Goal: Task Accomplishment & Management: Use online tool/utility

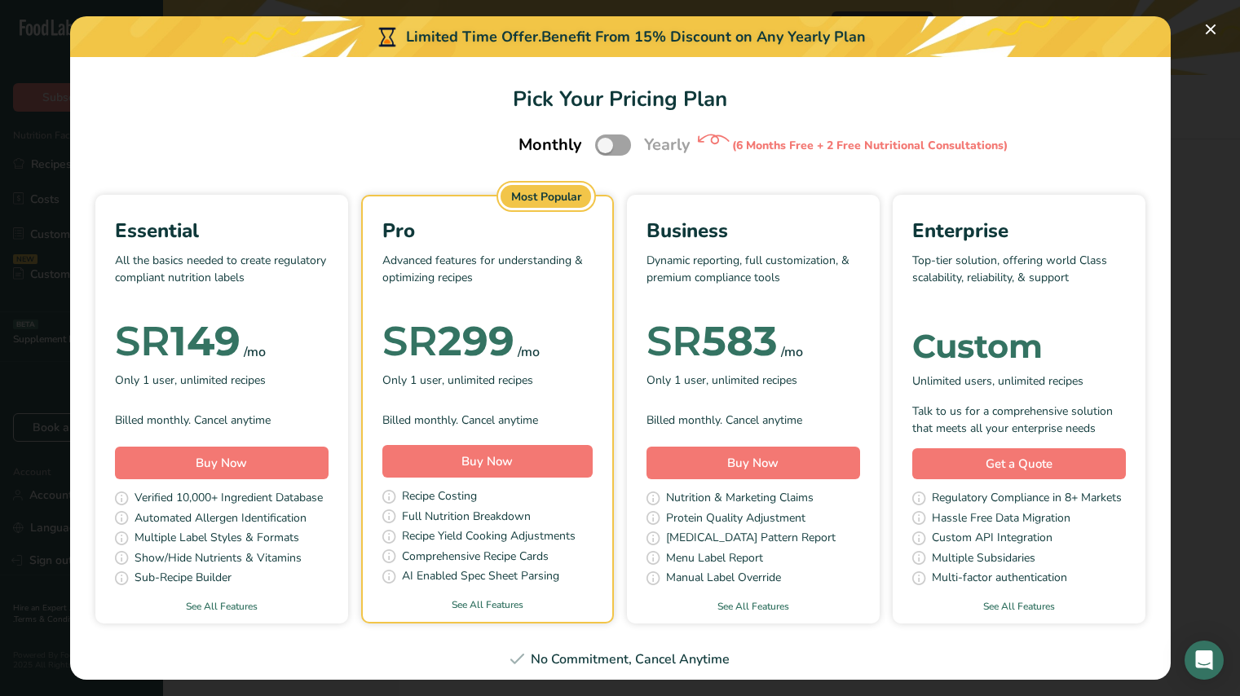
select select "3"
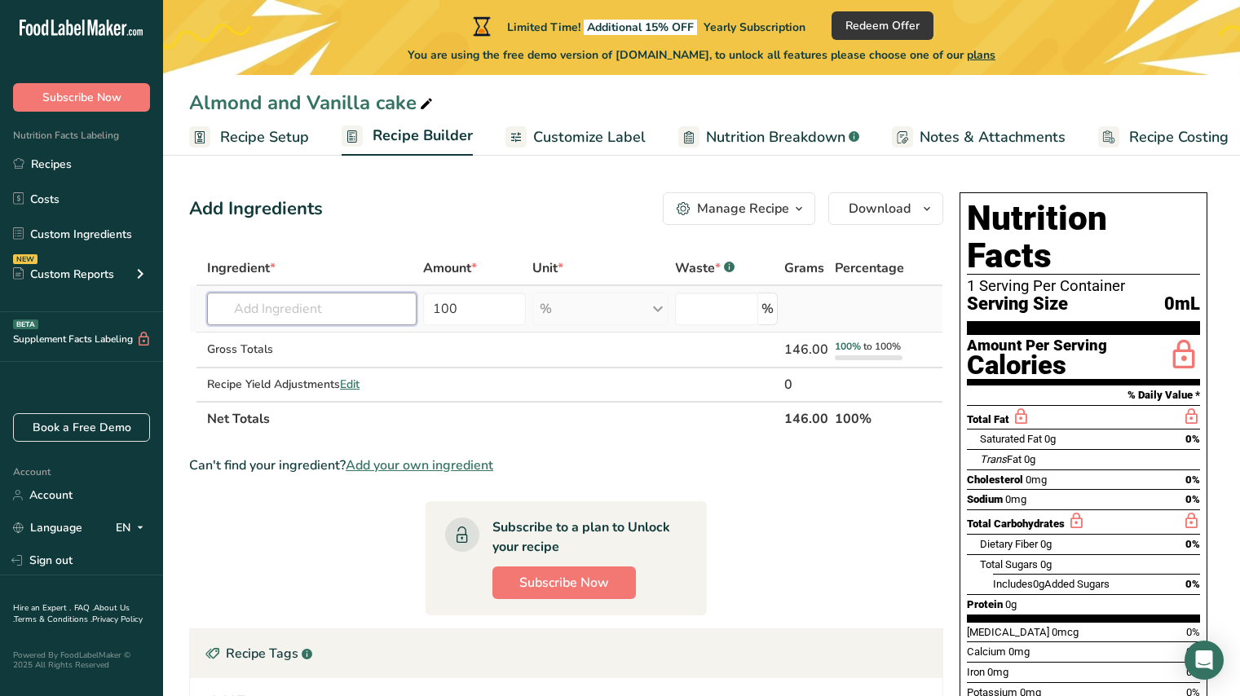
click at [267, 309] on input "text" at bounding box center [312, 309] width 210 height 33
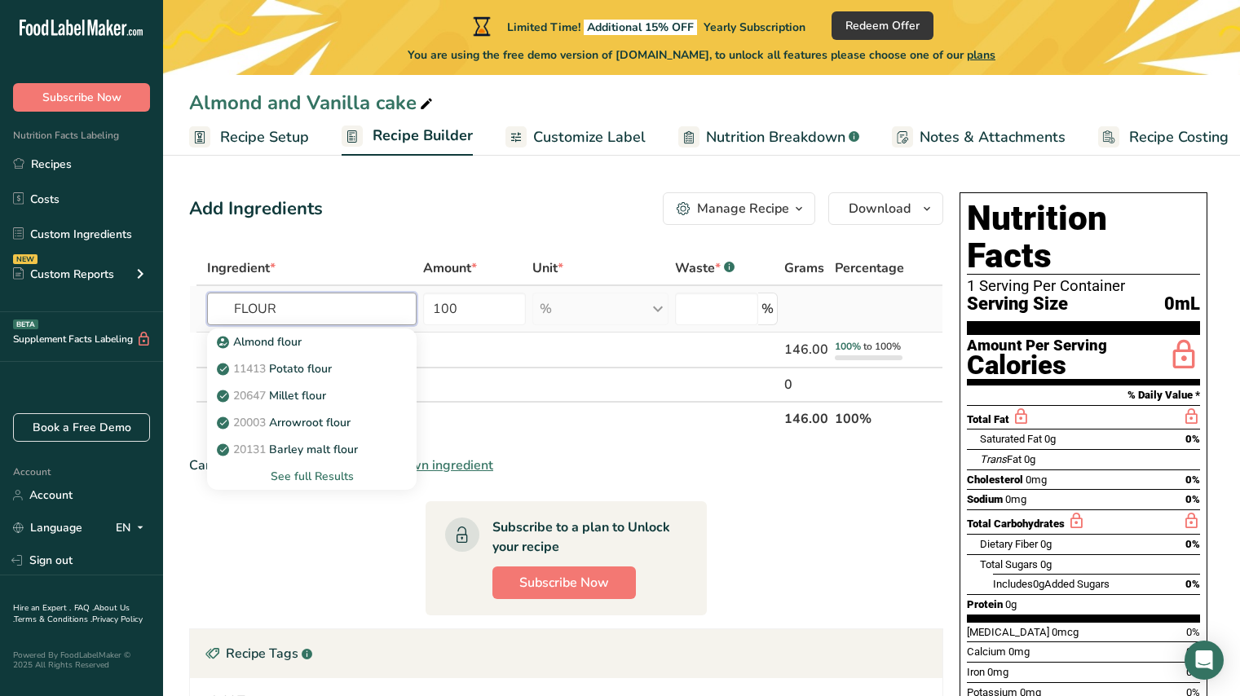
type input "FLOUR"
click at [320, 478] on div "See full Results" at bounding box center [311, 476] width 183 height 17
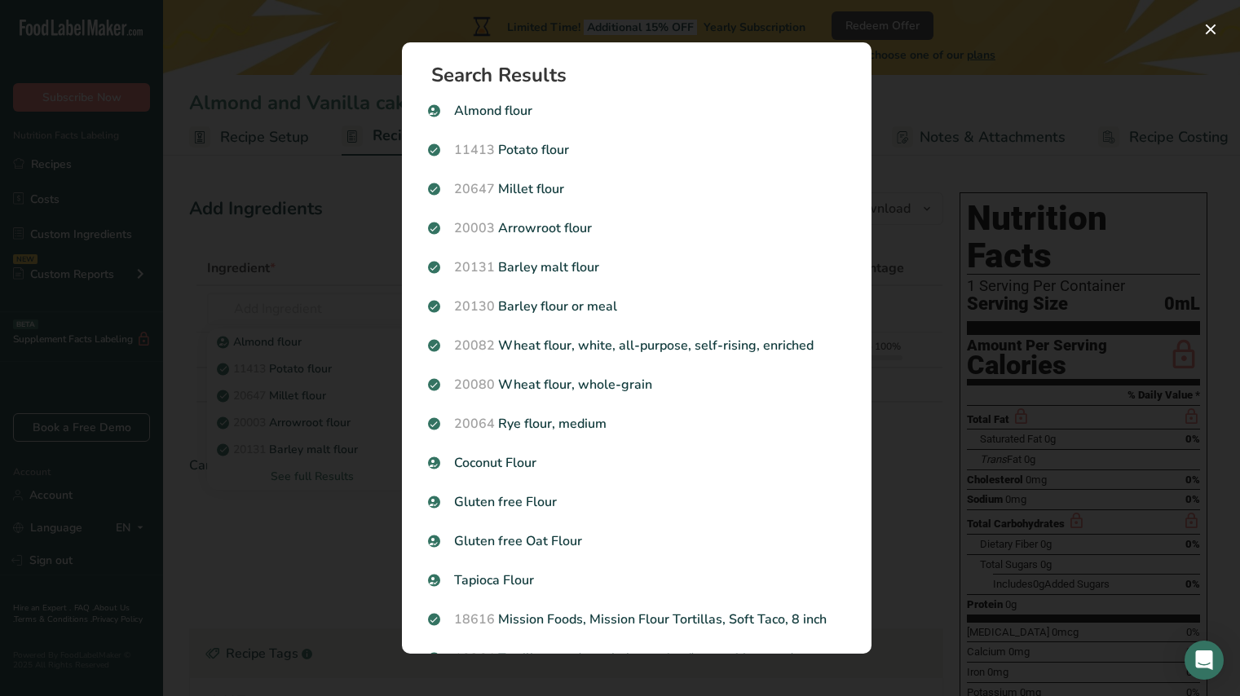
click at [259, 280] on div "Search results modal" at bounding box center [620, 348] width 1240 height 696
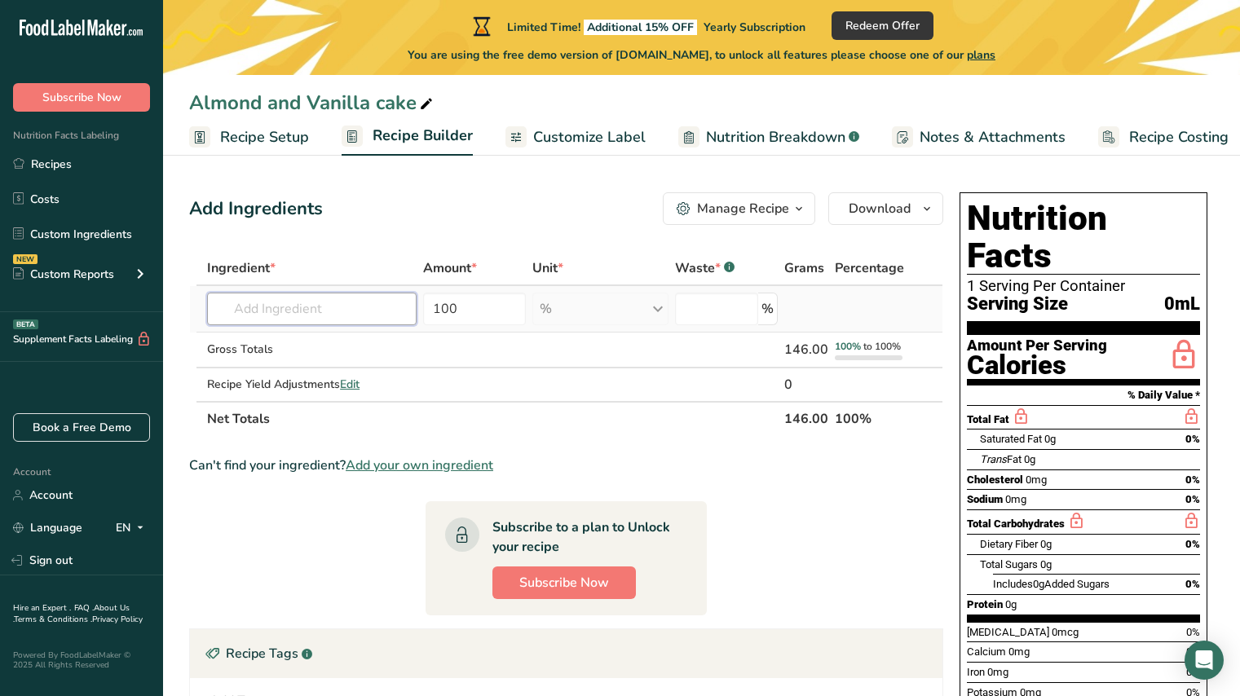
click at [269, 300] on input "text" at bounding box center [312, 309] width 210 height 33
type input "FLOUR T 55"
click at [281, 370] on div "Add your own ingredient" at bounding box center [311, 368] width 183 height 17
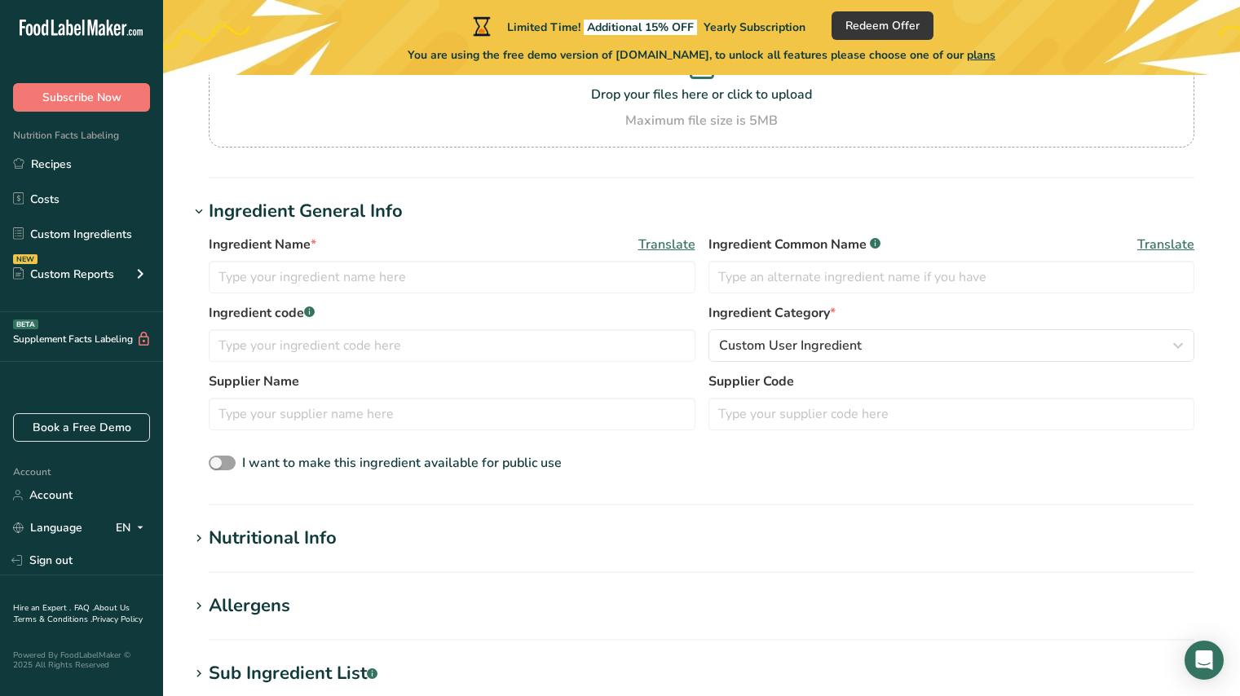
scroll to position [198, 0]
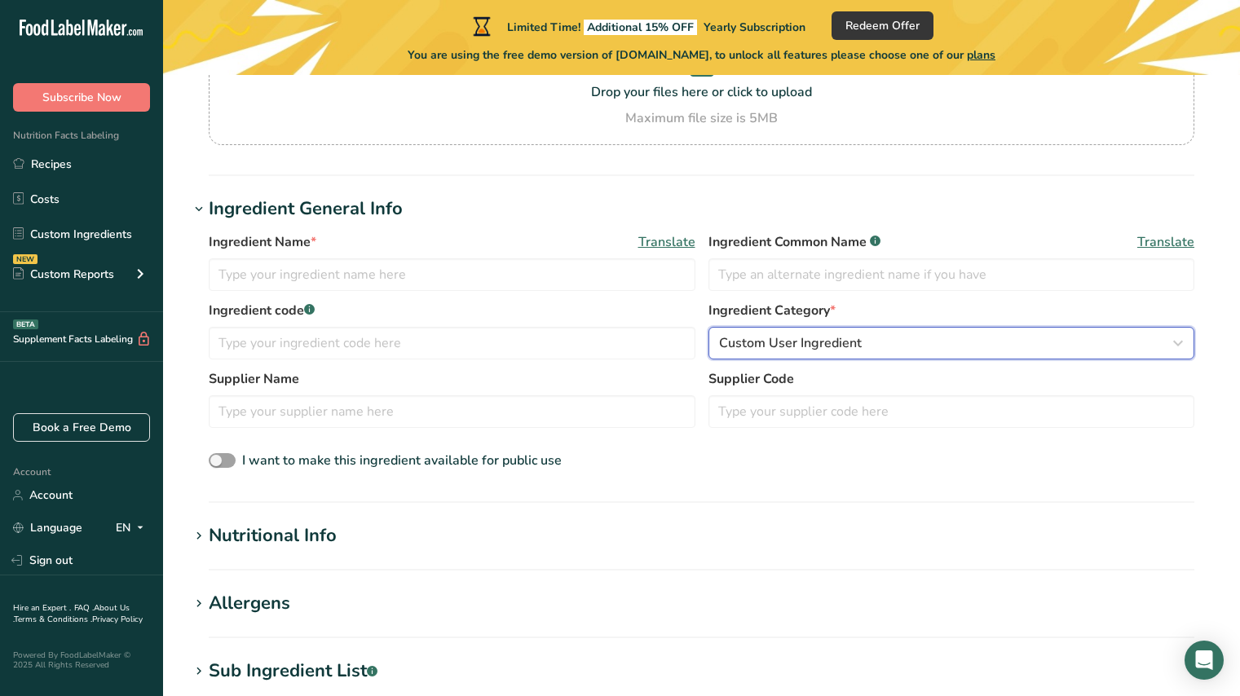
click at [756, 347] on span "Custom User Ingredient" at bounding box center [790, 344] width 143 height 20
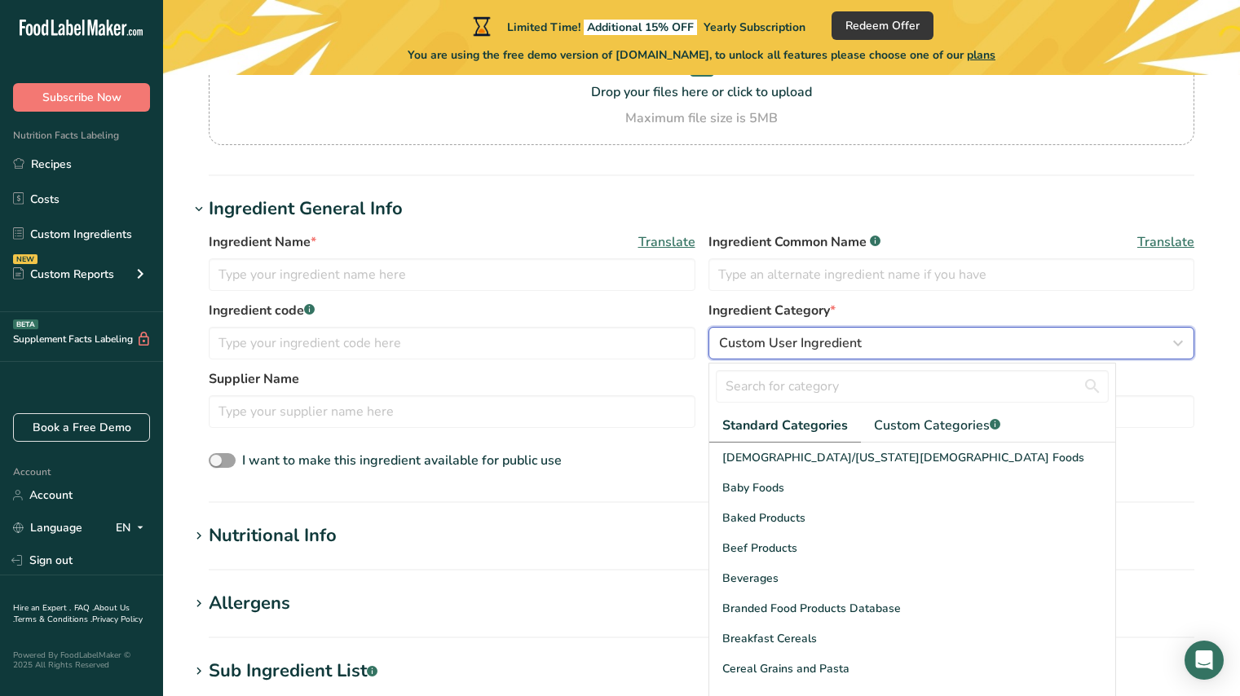
click at [756, 347] on span "Custom User Ingredient" at bounding box center [790, 344] width 143 height 20
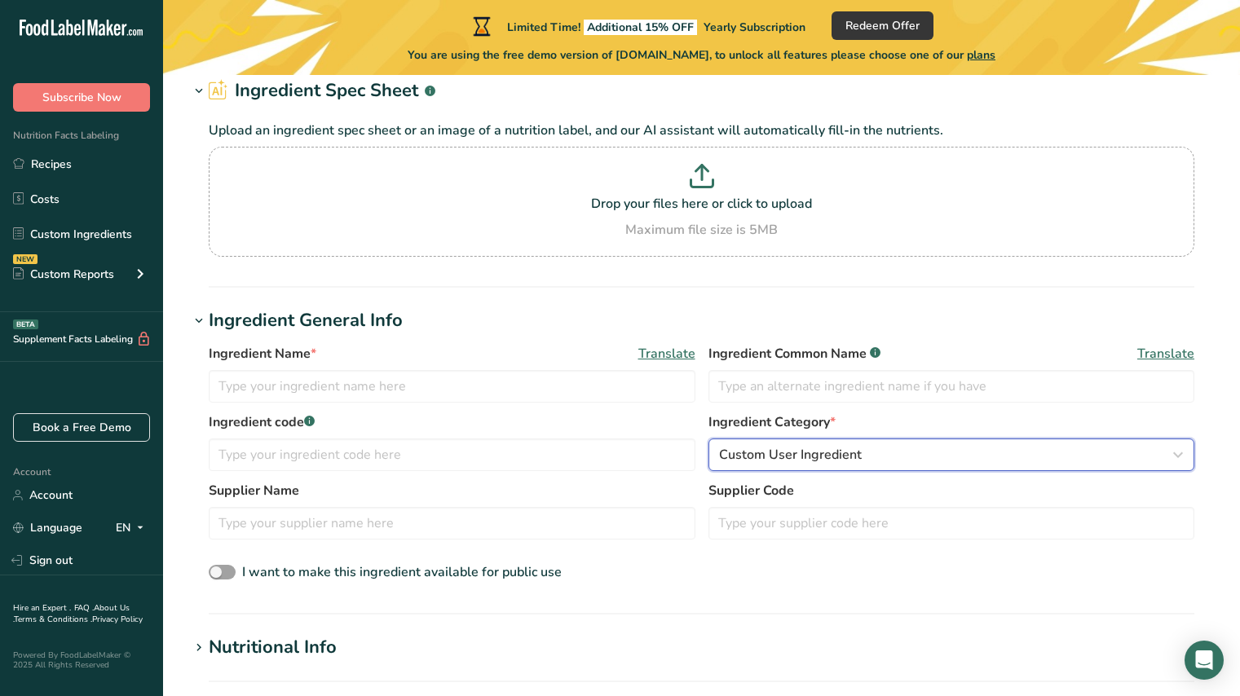
scroll to position [0, 0]
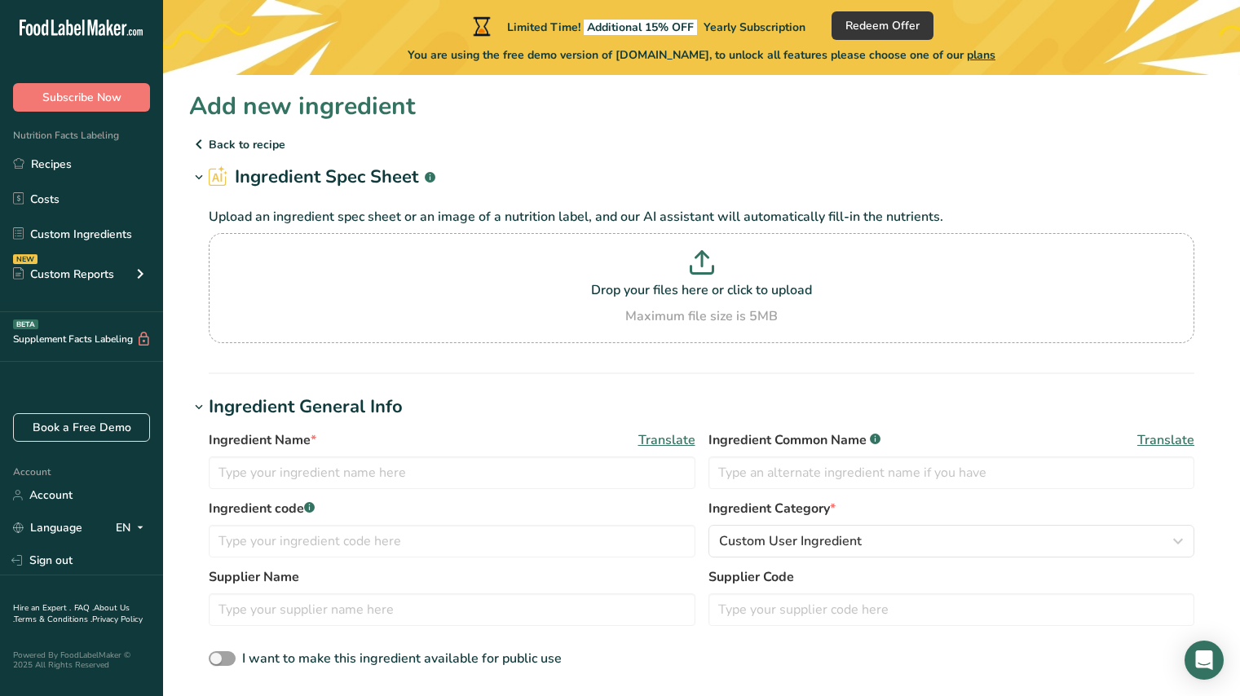
click at [219, 175] on icon at bounding box center [219, 176] width 20 height 21
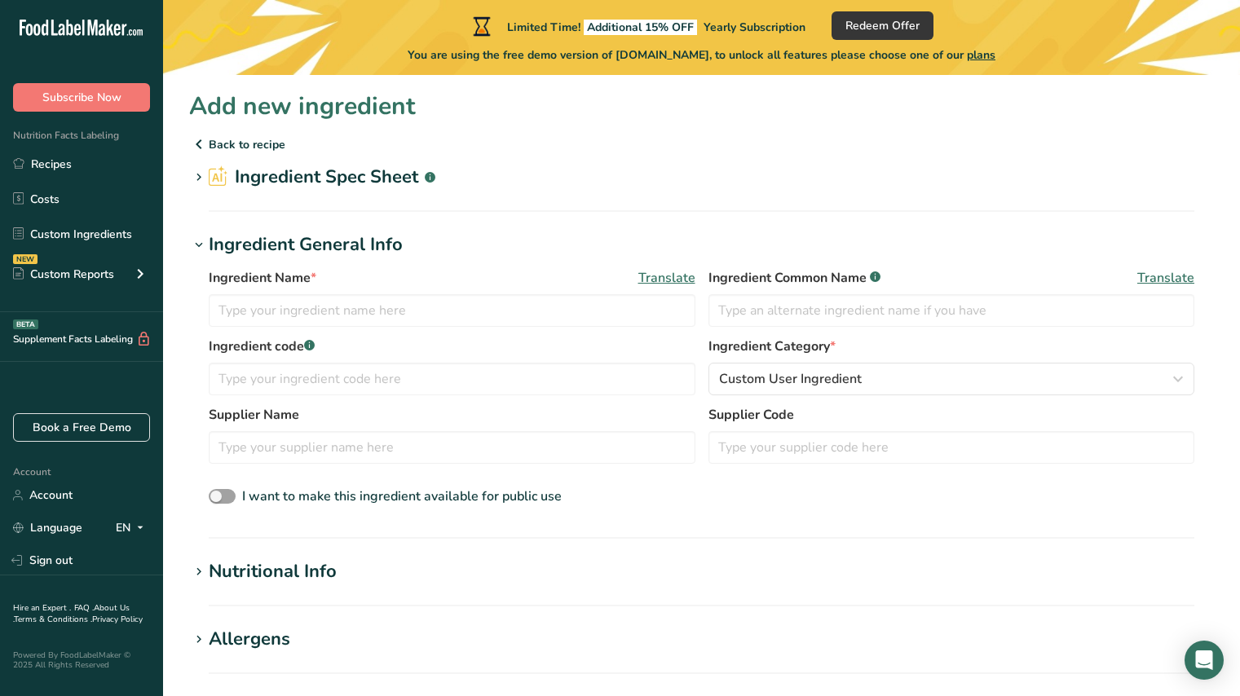
click at [219, 175] on icon at bounding box center [219, 176] width 20 height 21
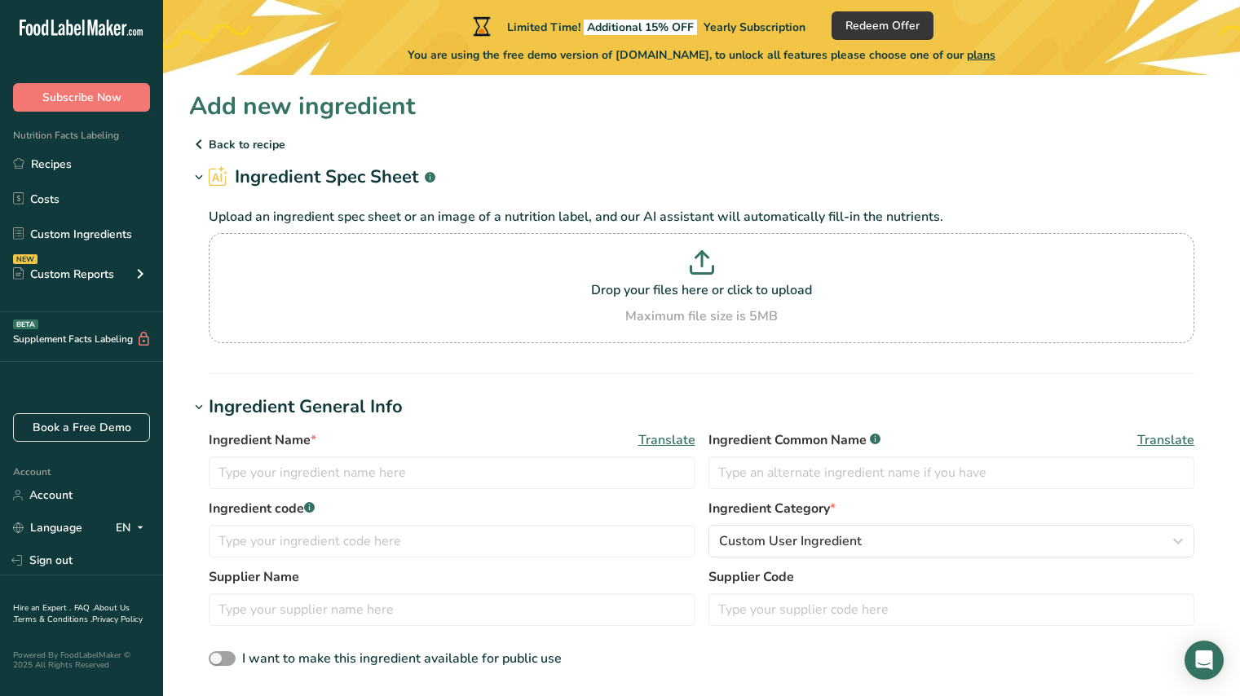
click at [219, 175] on icon at bounding box center [219, 176] width 20 height 21
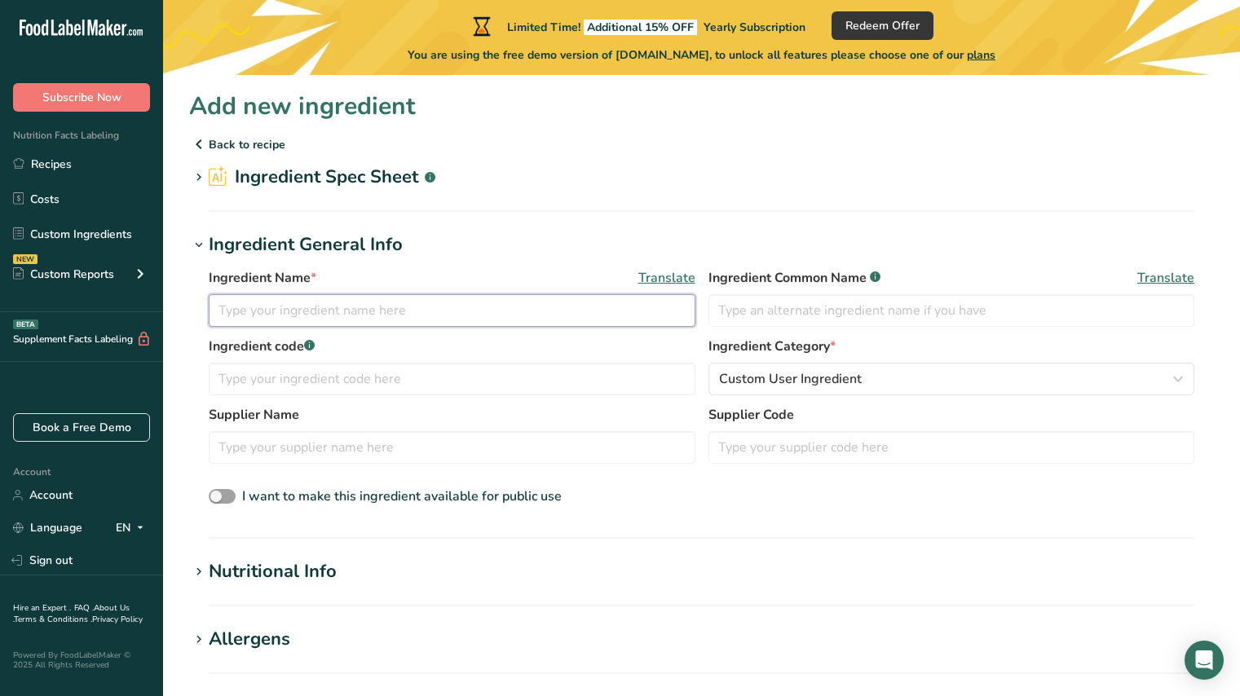
click at [313, 316] on input "text" at bounding box center [452, 310] width 487 height 33
click at [202, 146] on icon at bounding box center [199, 144] width 20 height 29
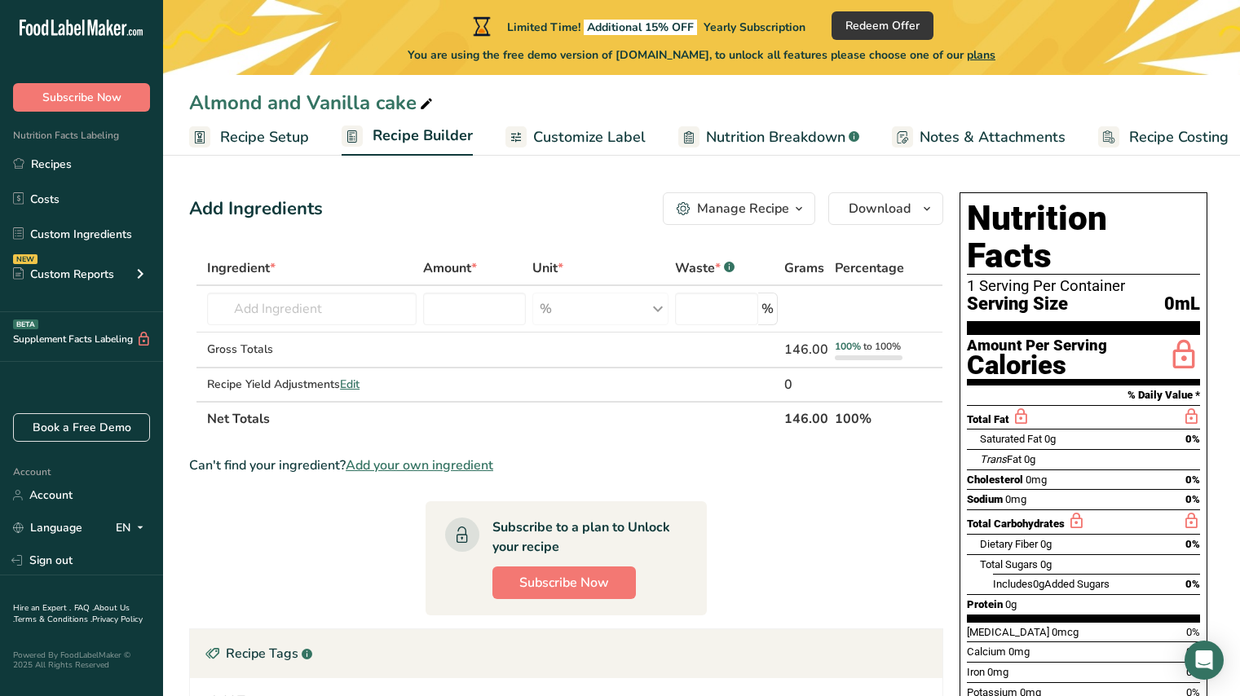
click at [756, 206] on div "Manage Recipe" at bounding box center [743, 209] width 92 height 20
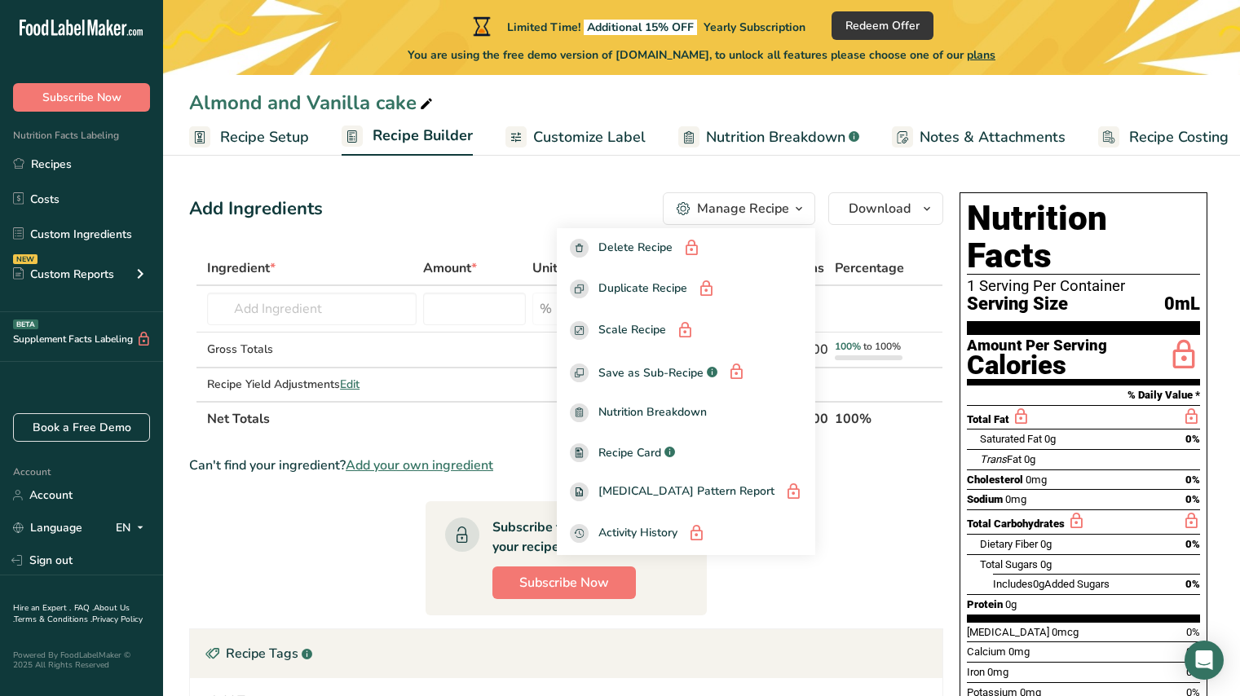
click at [756, 206] on div "Manage Recipe" at bounding box center [743, 209] width 92 height 20
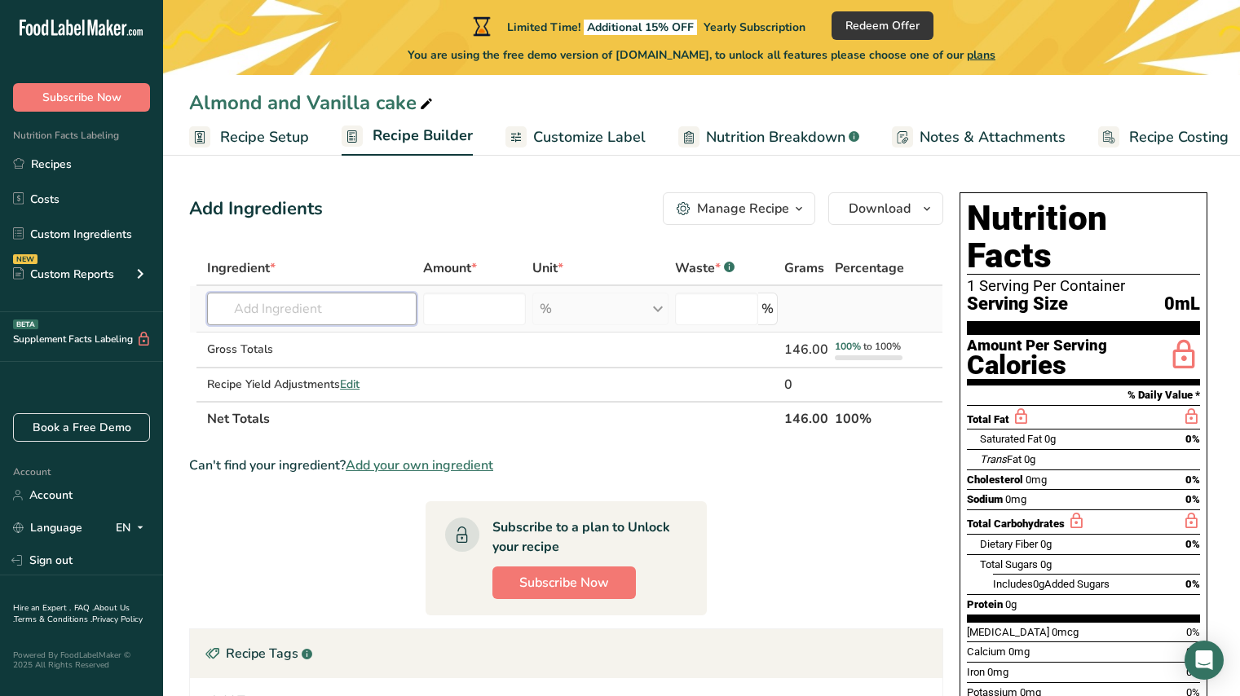
click at [294, 313] on input "text" at bounding box center [312, 309] width 210 height 33
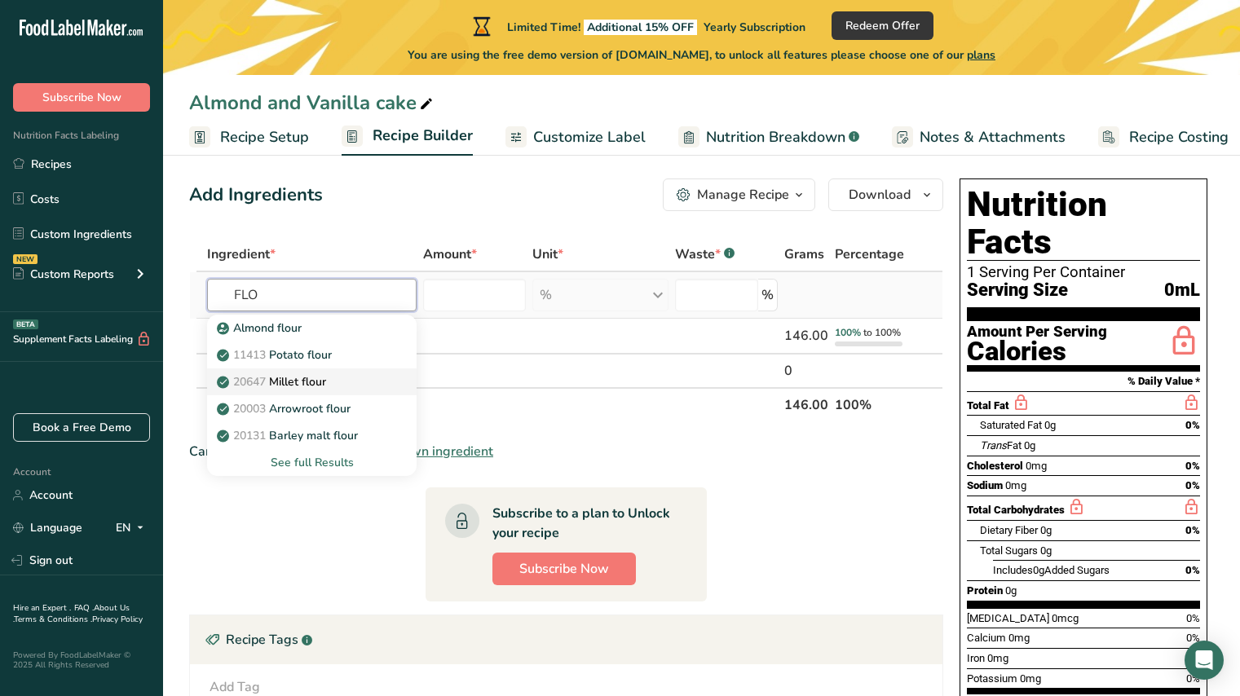
scroll to position [47, 0]
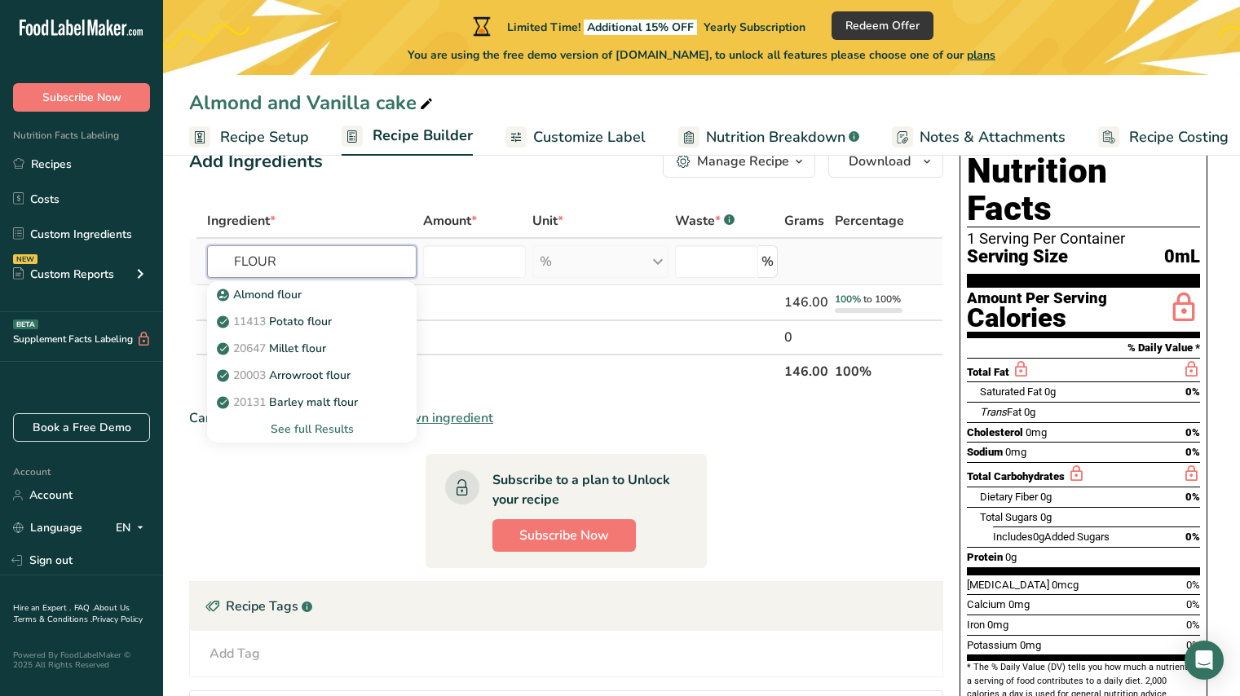
type input "FLOUR"
click at [307, 425] on div "See full Results" at bounding box center [311, 429] width 183 height 17
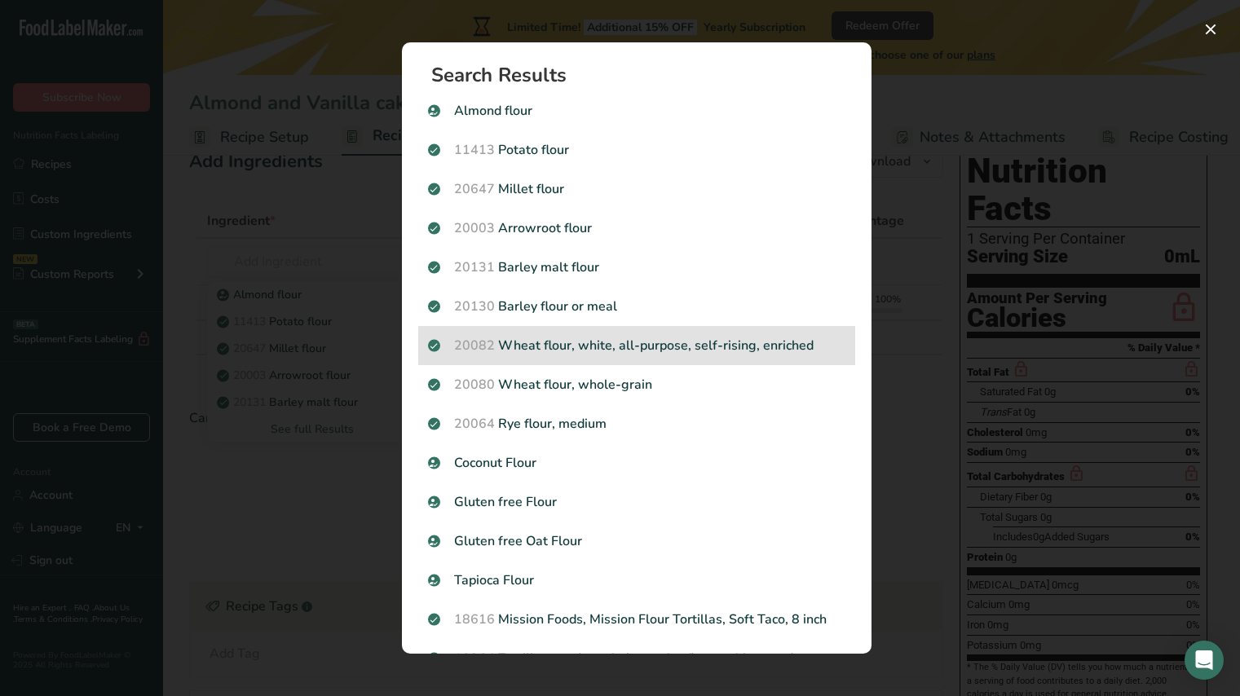
click at [538, 343] on p "20082 Wheat flour, white, all-purpose, self-rising, enriched" at bounding box center [636, 346] width 417 height 20
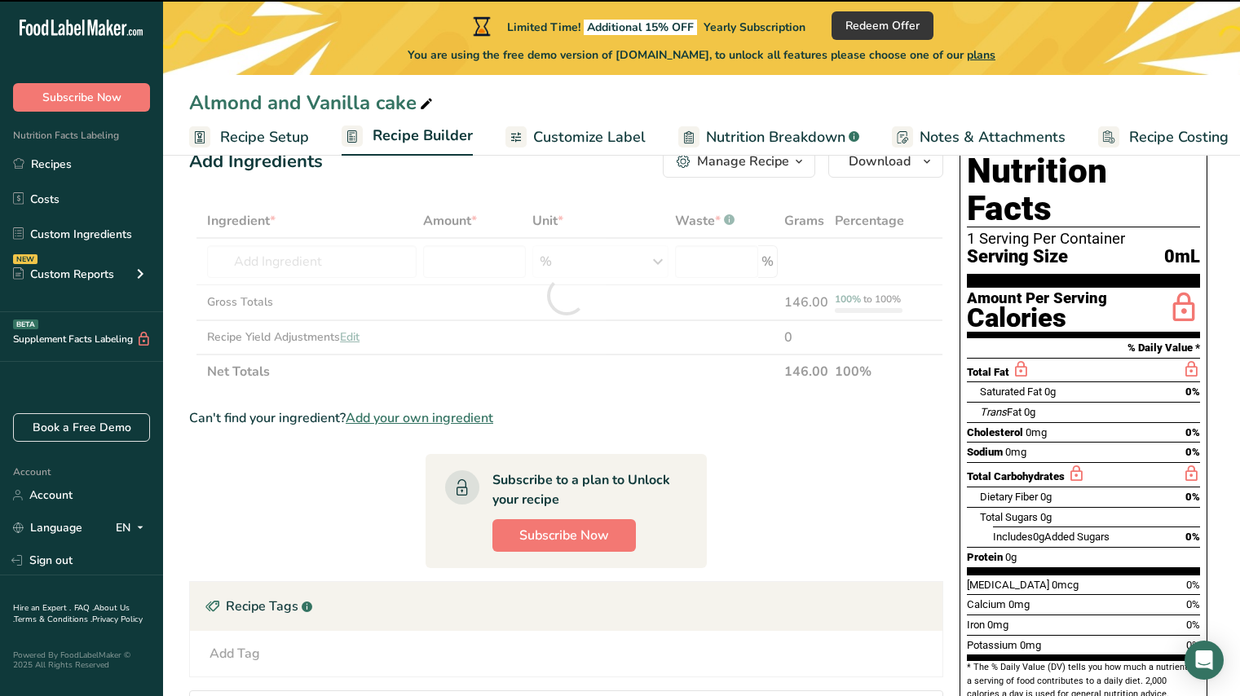
type input "0"
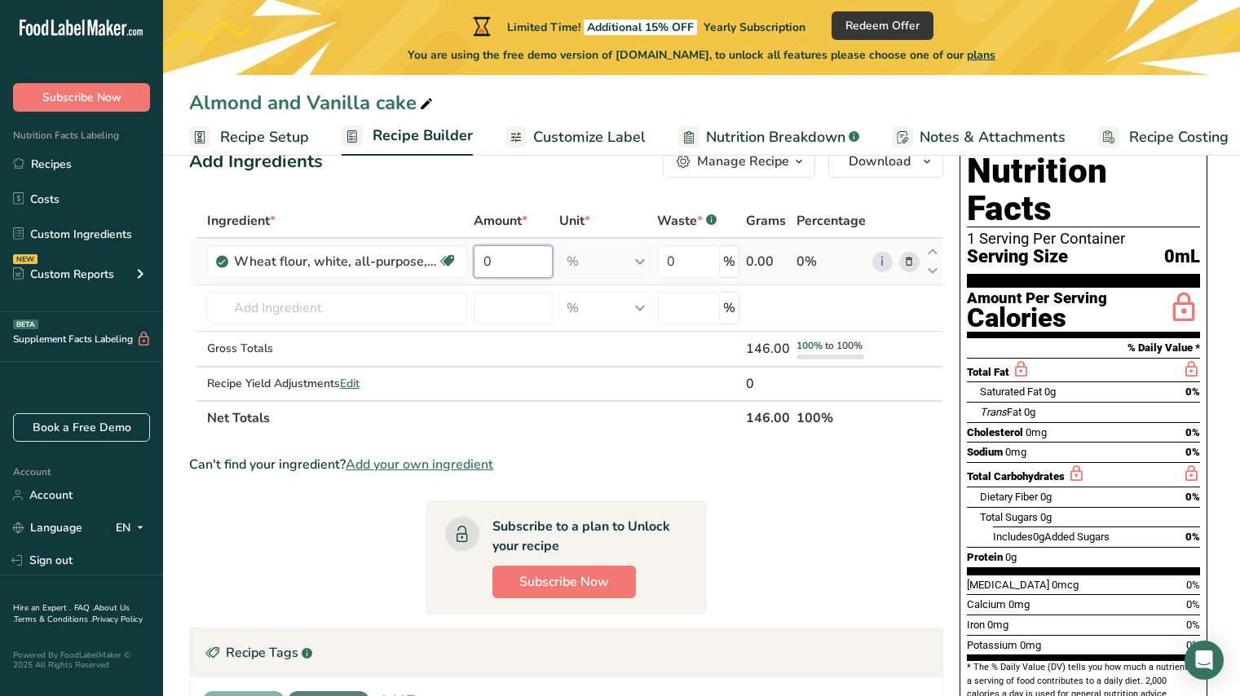
click at [477, 260] on input "0" at bounding box center [514, 261] width 80 height 33
paste input "331353919"
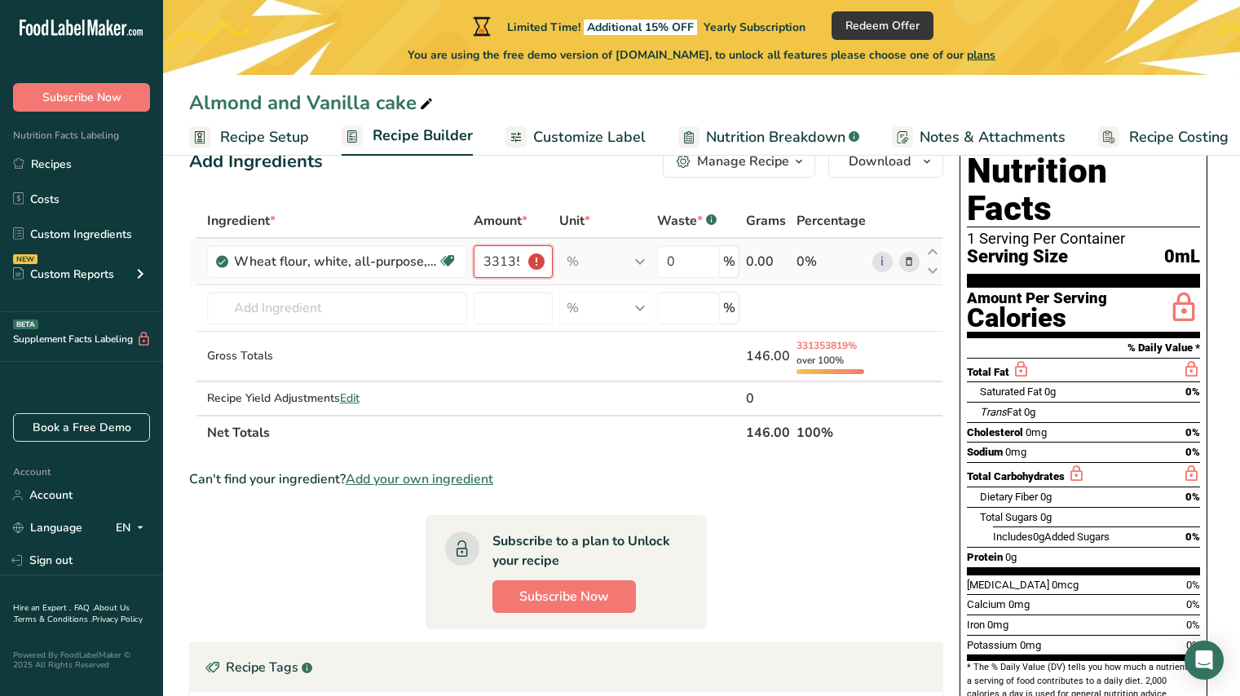
scroll to position [0, 33]
type input "331353919"
click at [610, 270] on div "% Portions 1 cup Weight Units g kg mg See more Volume Units l Volume units requ…" at bounding box center [604, 261] width 91 height 33
click at [774, 259] on div "0.00" at bounding box center [768, 262] width 44 height 20
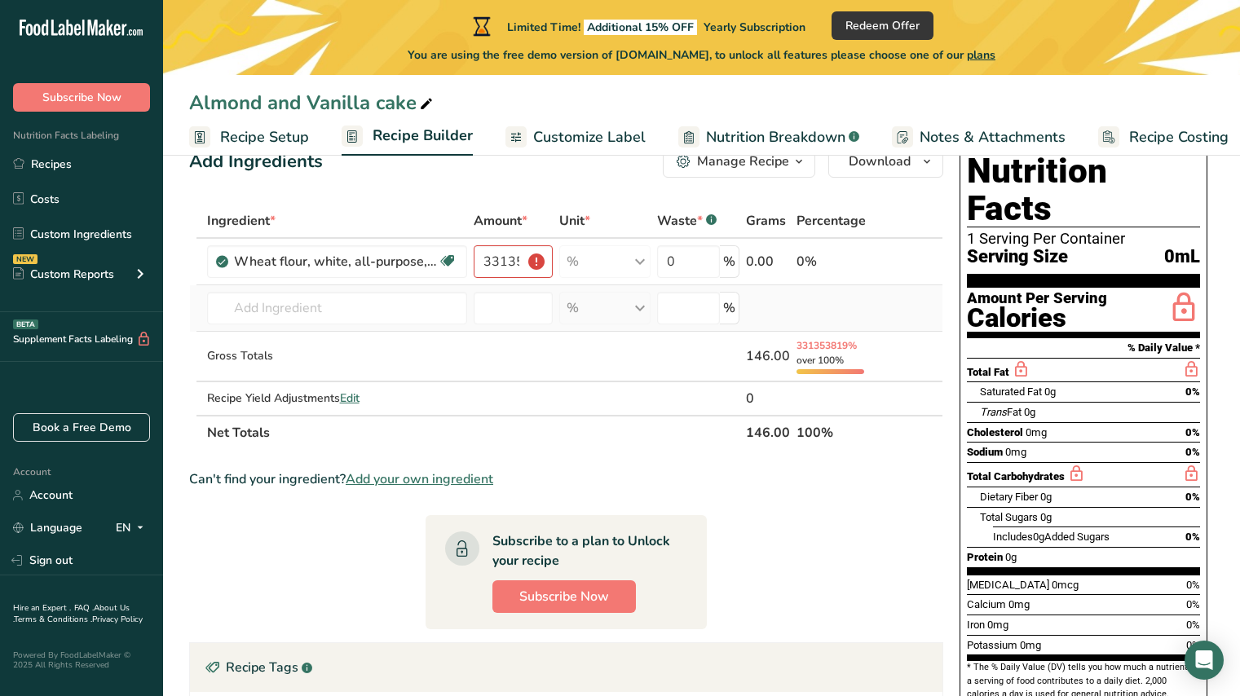
click at [882, 316] on td at bounding box center [896, 308] width 54 height 46
click at [596, 358] on td at bounding box center [605, 357] width 98 height 51
click at [387, 314] on input "text" at bounding box center [337, 308] width 260 height 33
click at [537, 262] on input "331353919" at bounding box center [514, 261] width 80 height 33
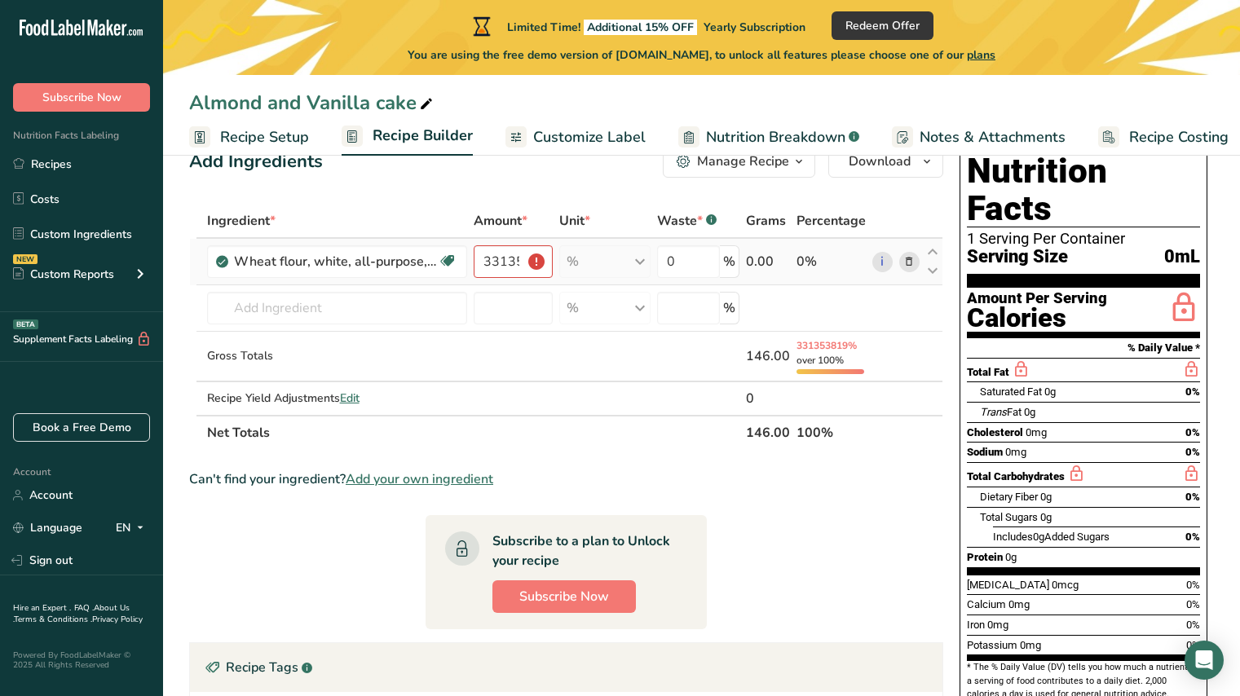
click at [641, 263] on div "% Portions 1 cup Weight Units g kg mg See more Volume Units l Volume units requ…" at bounding box center [604, 261] width 91 height 33
click at [705, 262] on input "0" at bounding box center [688, 261] width 63 height 33
type input "0.0"
click at [781, 263] on div "0.00" at bounding box center [768, 262] width 44 height 20
click at [762, 261] on div "0.00" at bounding box center [768, 262] width 44 height 20
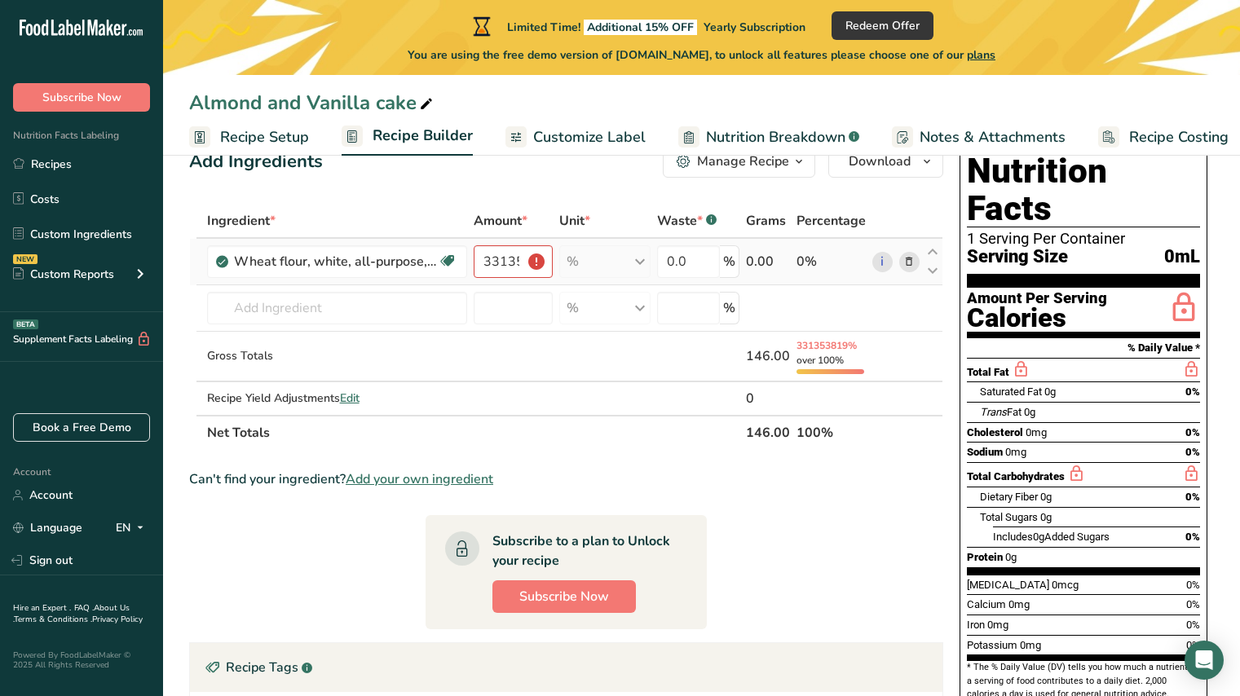
drag, startPoint x: 774, startPoint y: 260, endPoint x: 736, endPoint y: 260, distance: 37.5
click at [736, 260] on tr "Wheat flour, white, all-purpose, self-rising, enriched Dairy free Vegan Vegetar…" at bounding box center [566, 262] width 753 height 46
click at [807, 287] on td at bounding box center [831, 308] width 76 height 46
click at [811, 261] on div "0%" at bounding box center [831, 262] width 69 height 20
click at [884, 262] on link "i" at bounding box center [882, 262] width 20 height 20
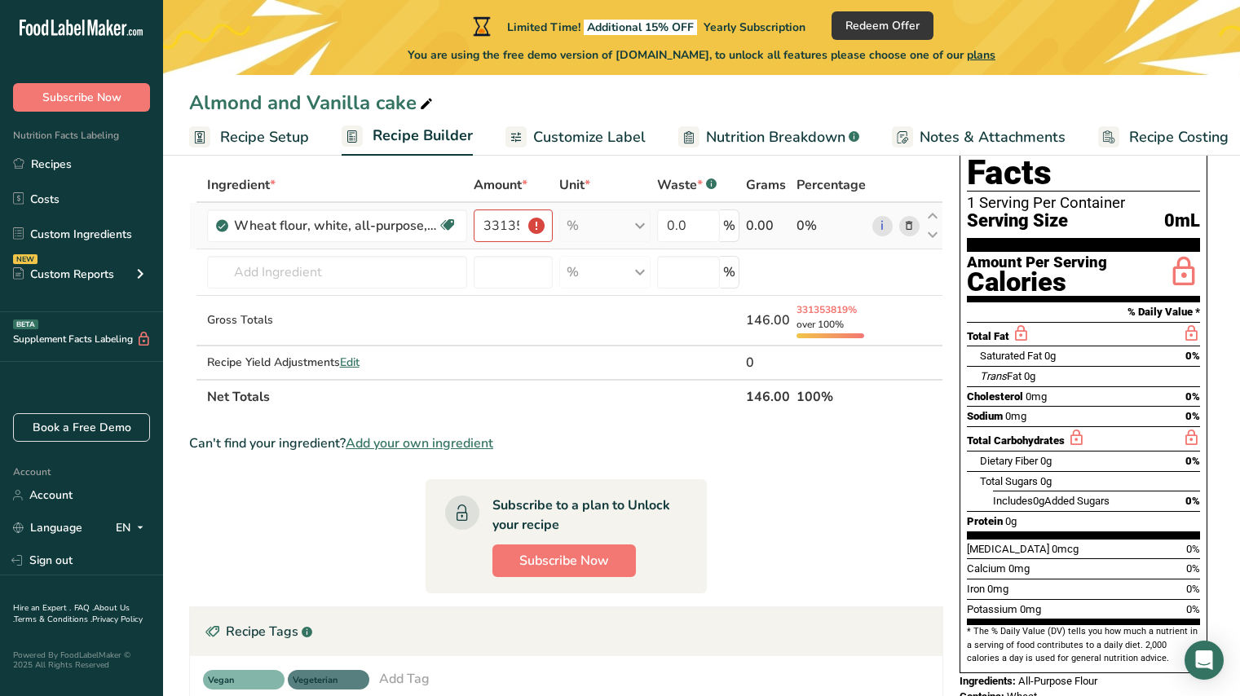
scroll to position [85, 0]
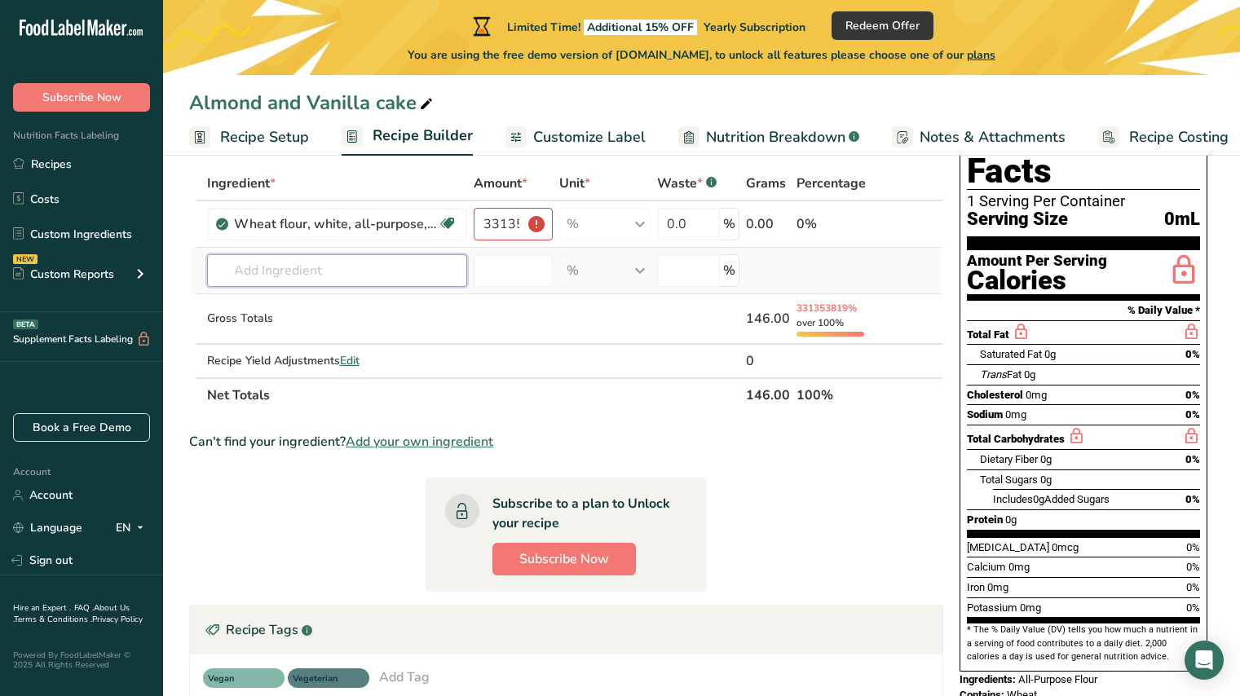
click at [379, 266] on input "text" at bounding box center [337, 270] width 260 height 33
click at [383, 277] on input "ICING SUGAR" at bounding box center [337, 270] width 260 height 33
drag, startPoint x: 327, startPoint y: 275, endPoint x: 225, endPoint y: 269, distance: 102.1
click at [225, 269] on input "ICING SUGAR" at bounding box center [337, 270] width 260 height 33
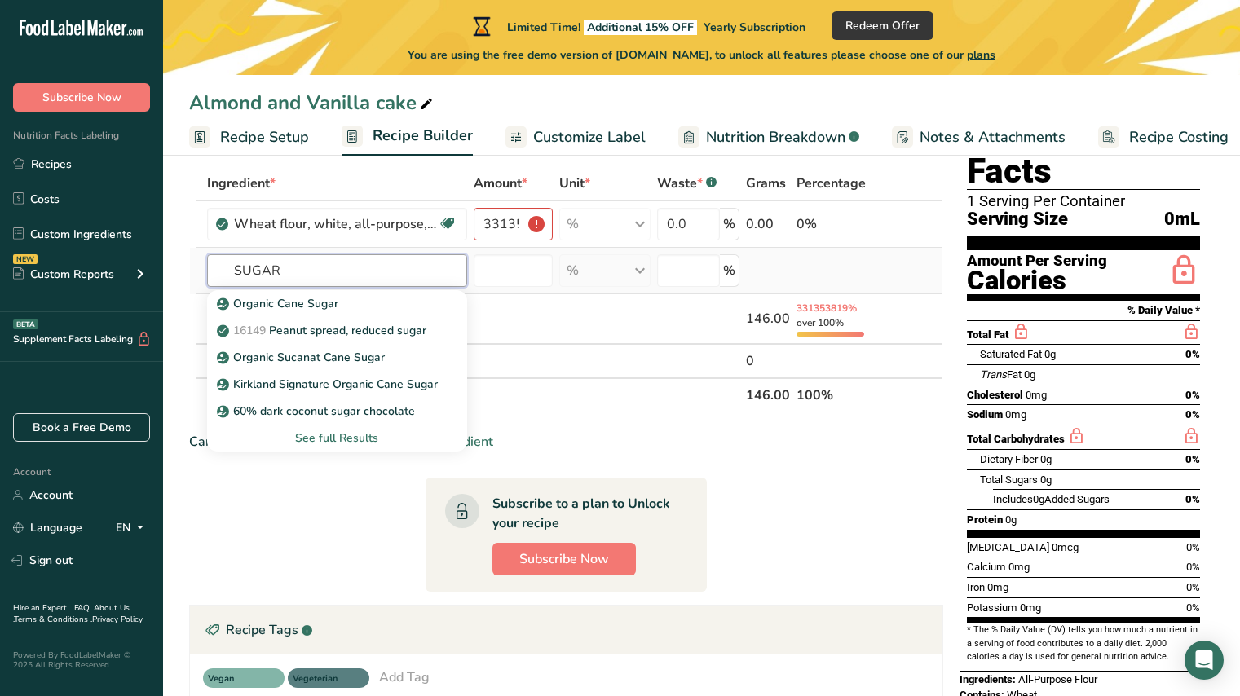
type input "SUGAR"
click at [320, 439] on div "See full Results" at bounding box center [337, 438] width 234 height 17
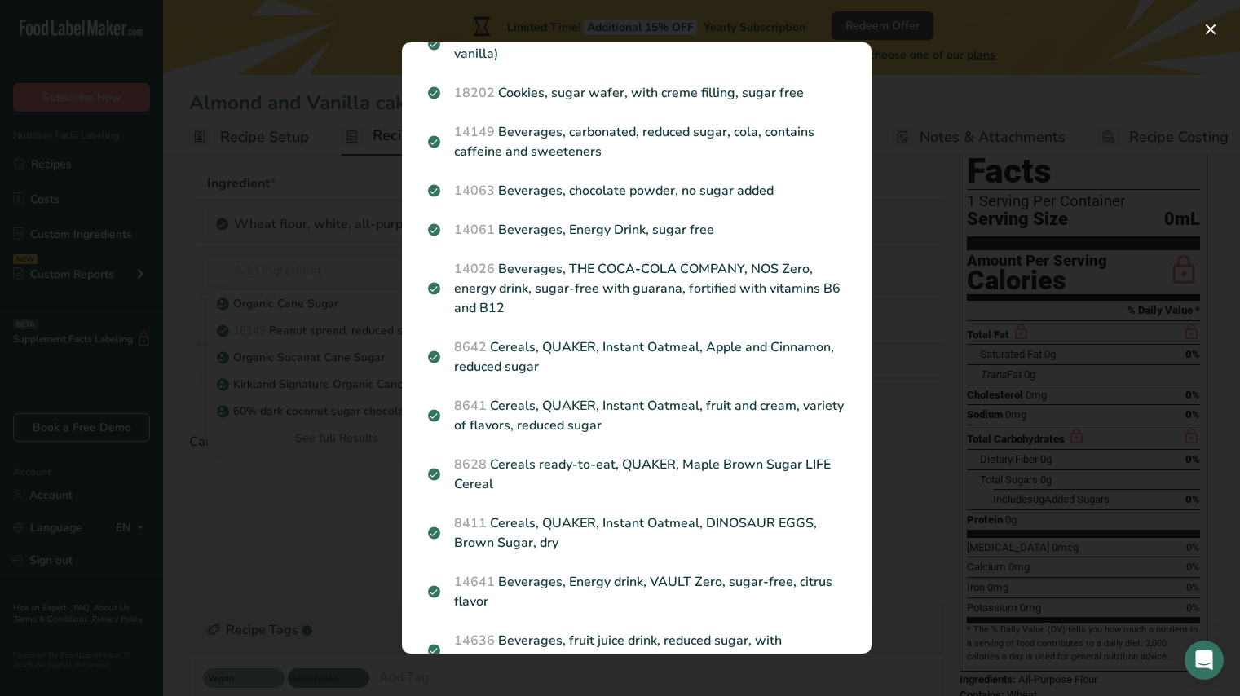
scroll to position [431, 0]
click at [326, 250] on div "Search results modal" at bounding box center [620, 348] width 1240 height 696
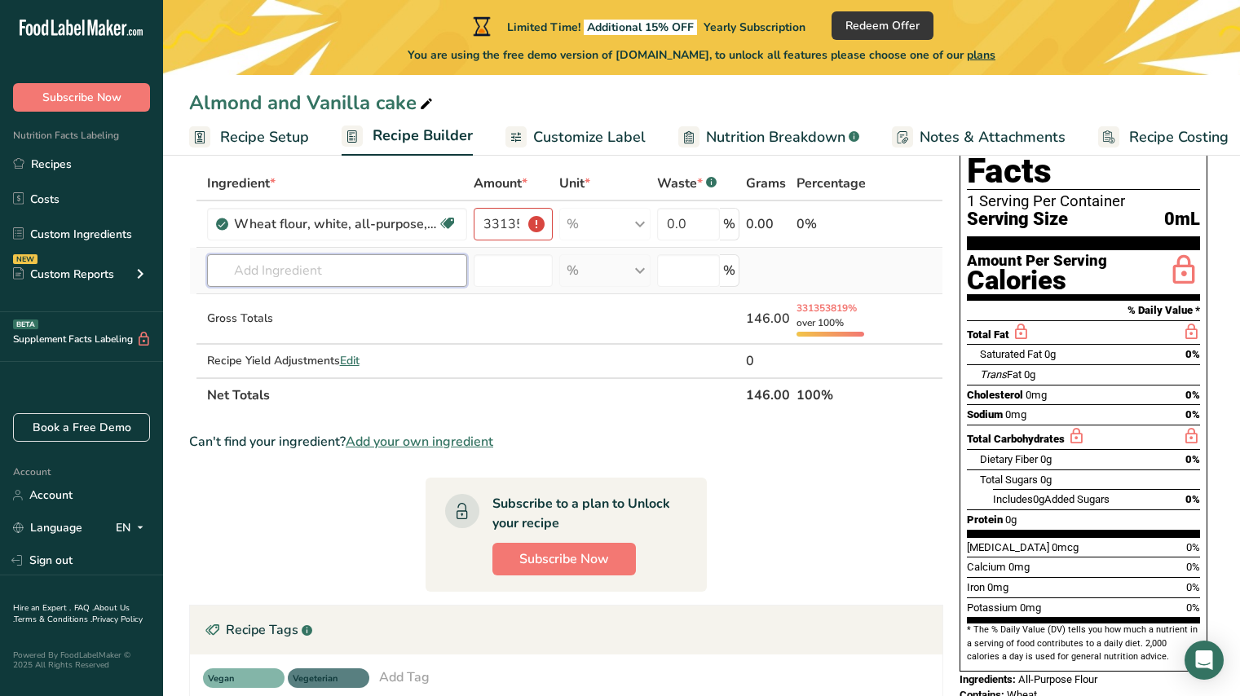
click at [352, 261] on input "text" at bounding box center [337, 270] width 260 height 33
click at [274, 142] on span "Recipe Setup" at bounding box center [264, 137] width 89 height 22
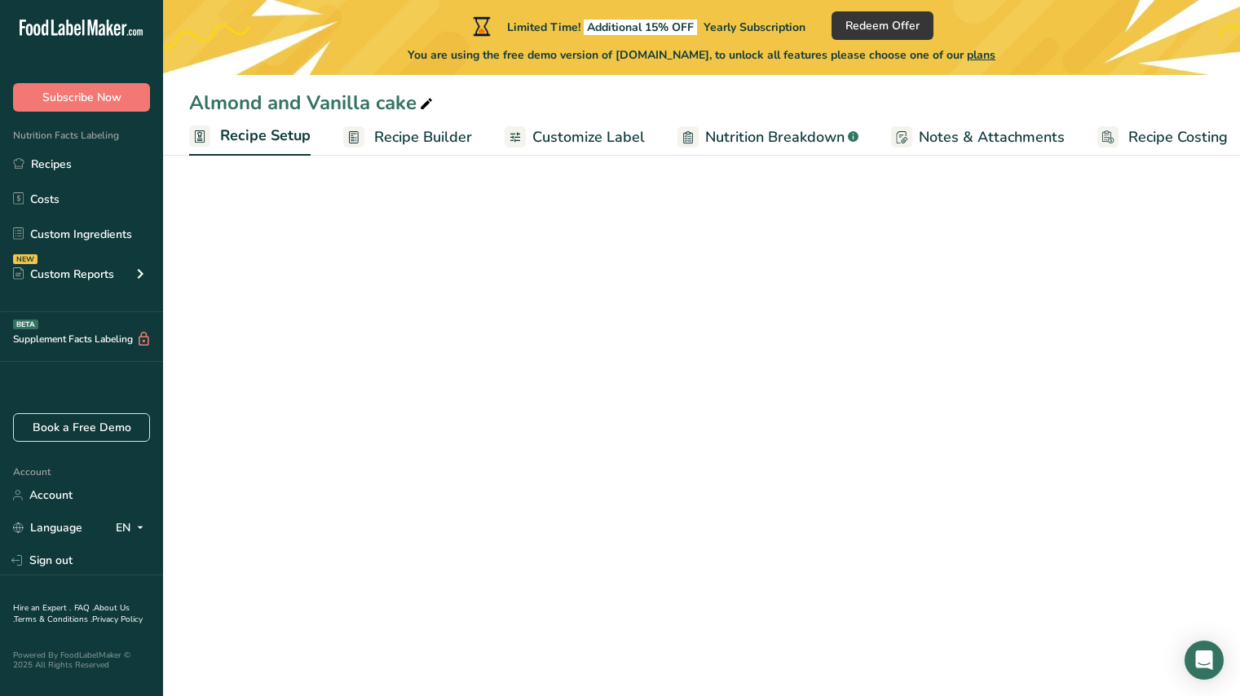
scroll to position [0, 6]
select select "22"
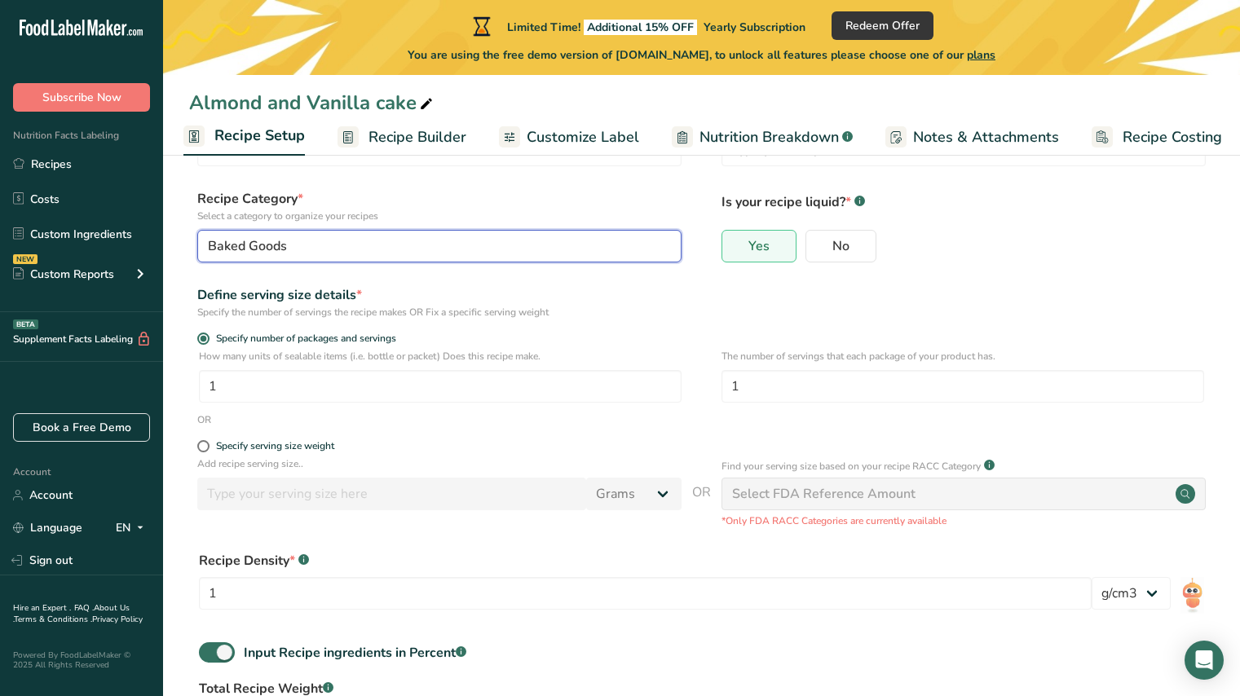
click at [279, 245] on span "Baked Goods" at bounding box center [247, 246] width 79 height 20
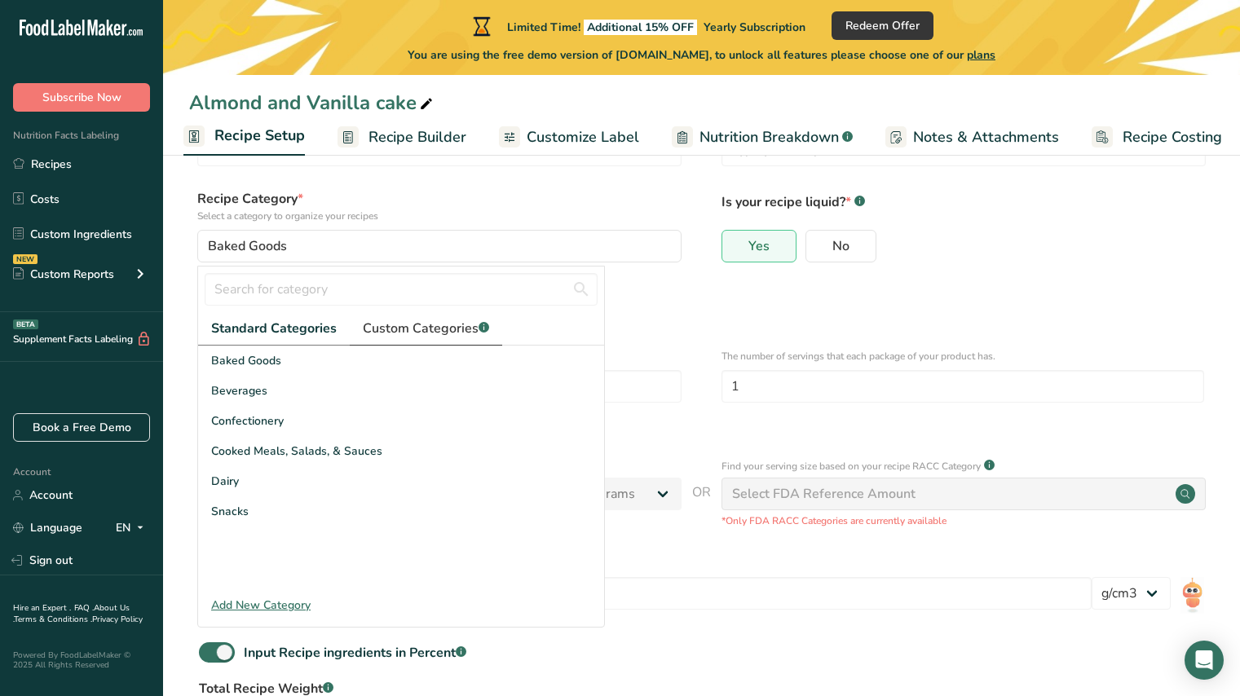
click at [473, 325] on span "Custom Categories .a-a{fill:#347362;}.b-a{fill:#fff;}" at bounding box center [426, 329] width 126 height 20
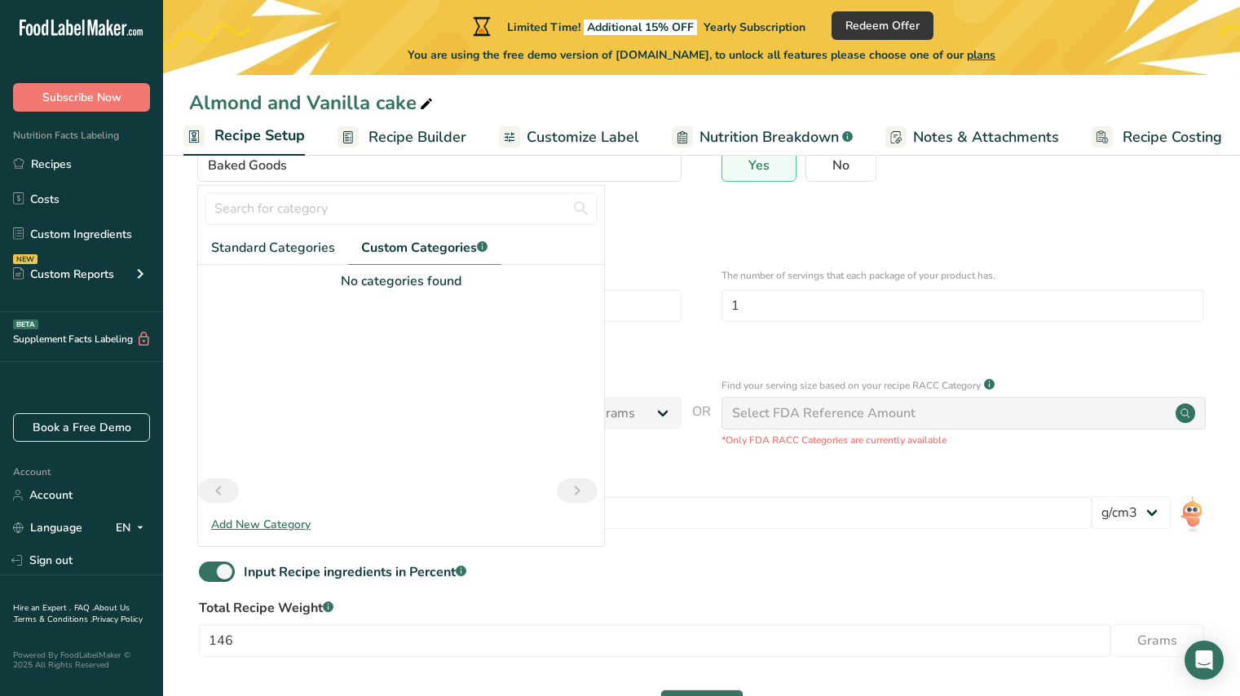
scroll to position [170, 0]
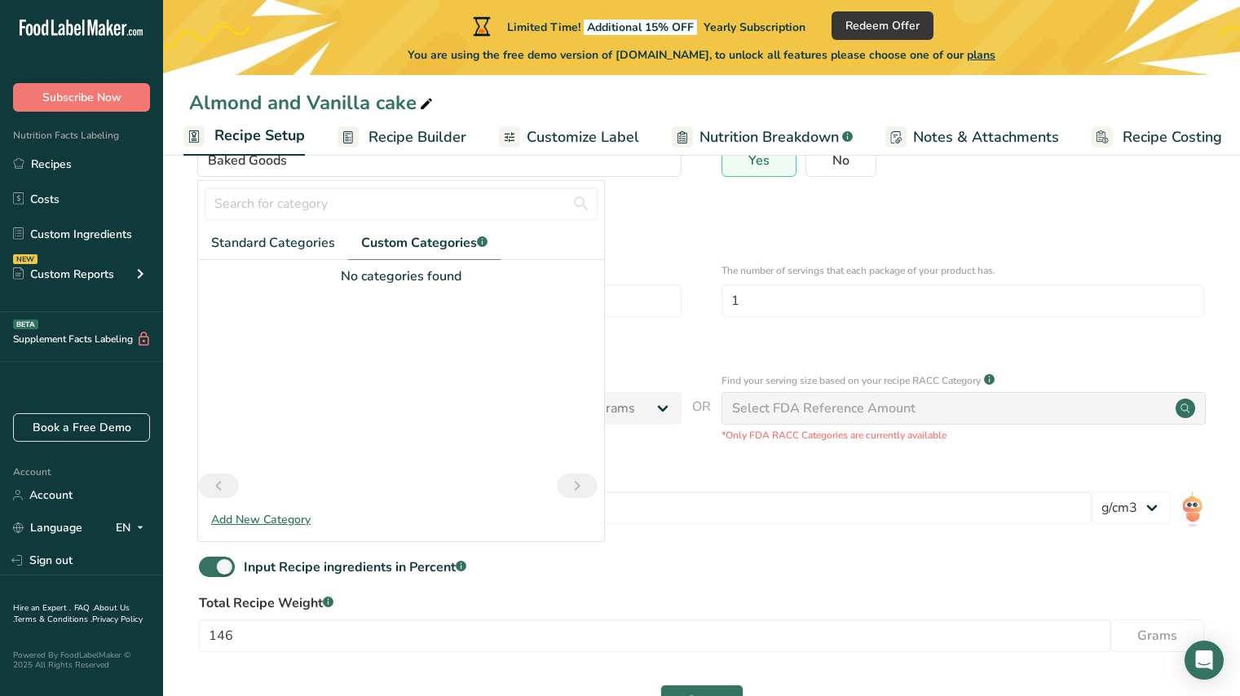
click at [285, 519] on div "Add New Category" at bounding box center [401, 519] width 406 height 17
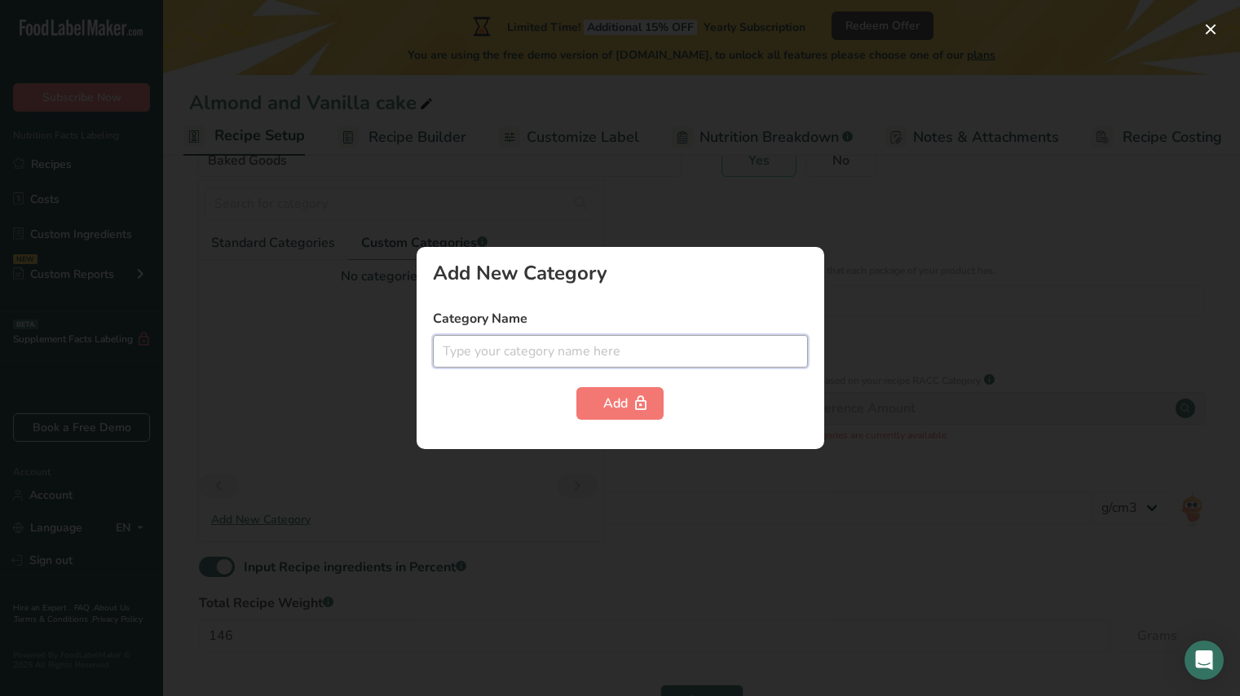
click at [494, 356] on input "text" at bounding box center [620, 351] width 375 height 33
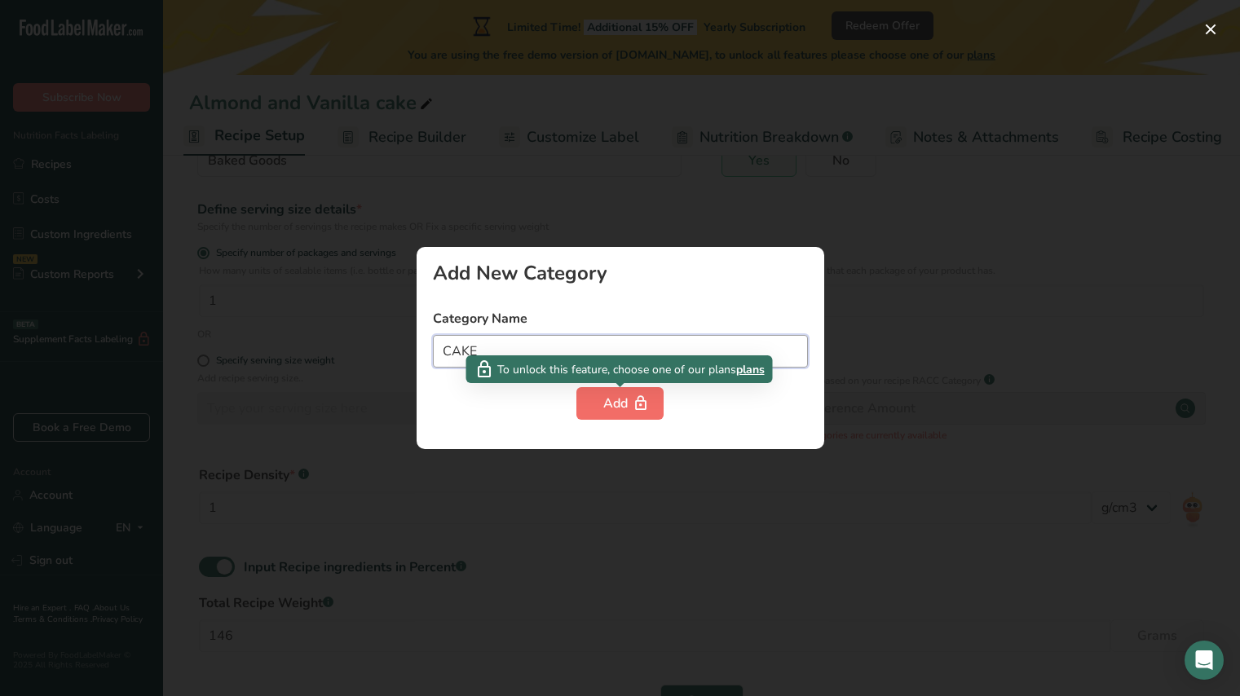
type input "CAKE"
click at [591, 403] on button "Add" at bounding box center [619, 403] width 87 height 33
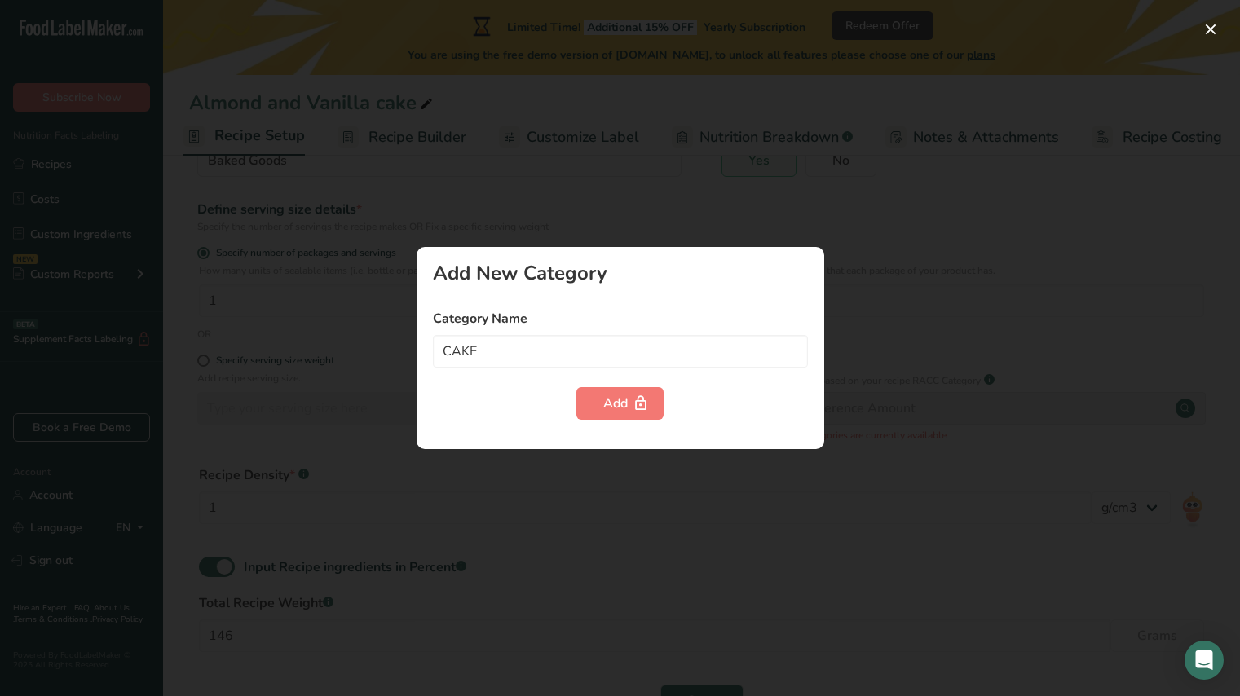
click at [340, 329] on div at bounding box center [620, 348] width 1240 height 696
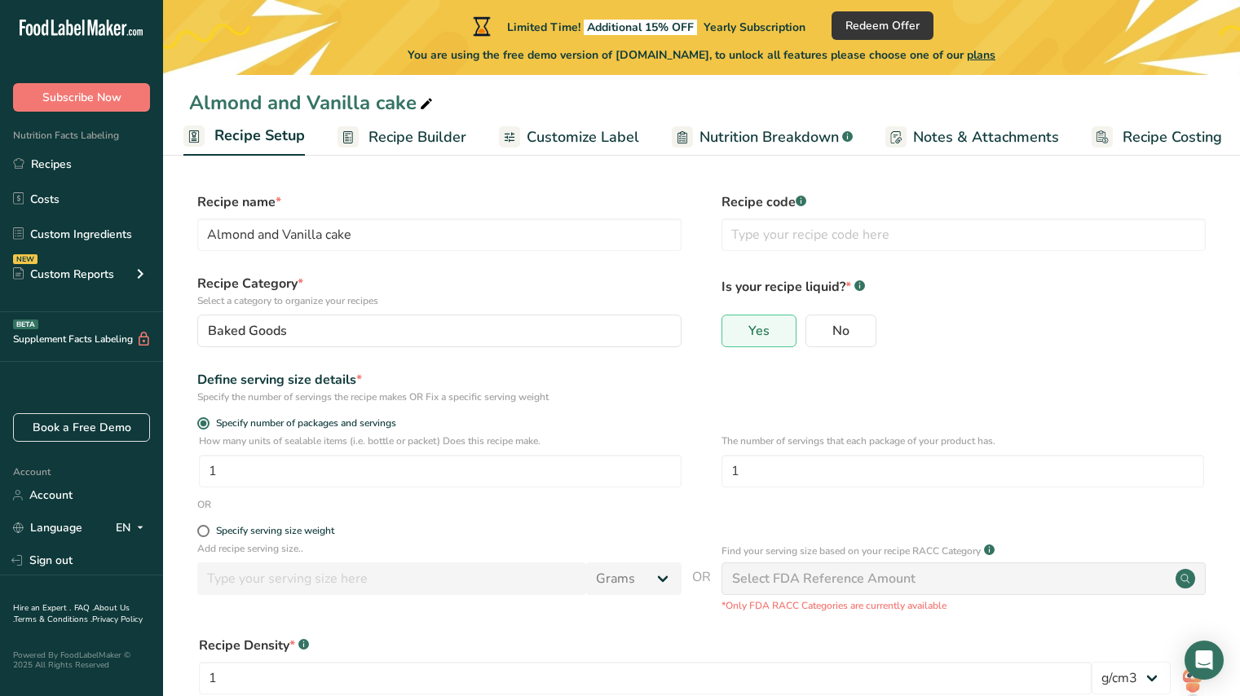
scroll to position [0, 5]
click at [391, 140] on span "Recipe Builder" at bounding box center [418, 137] width 98 height 22
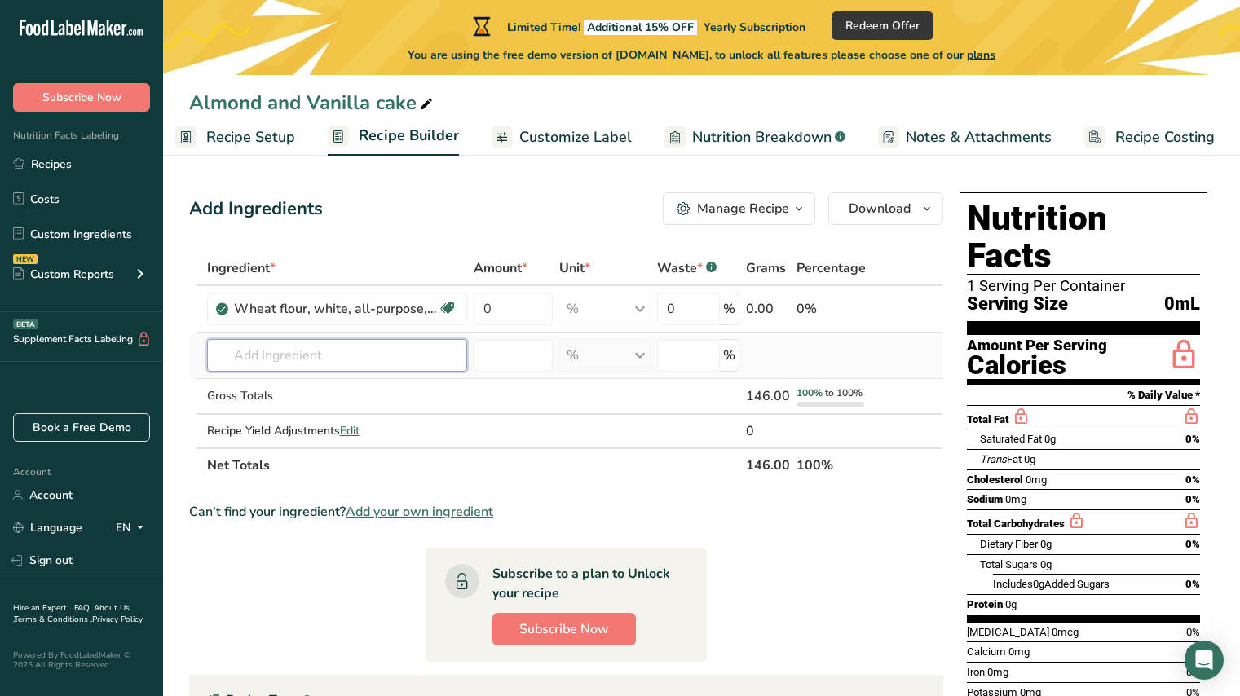
click at [280, 356] on input "text" at bounding box center [337, 355] width 260 height 33
type input "A"
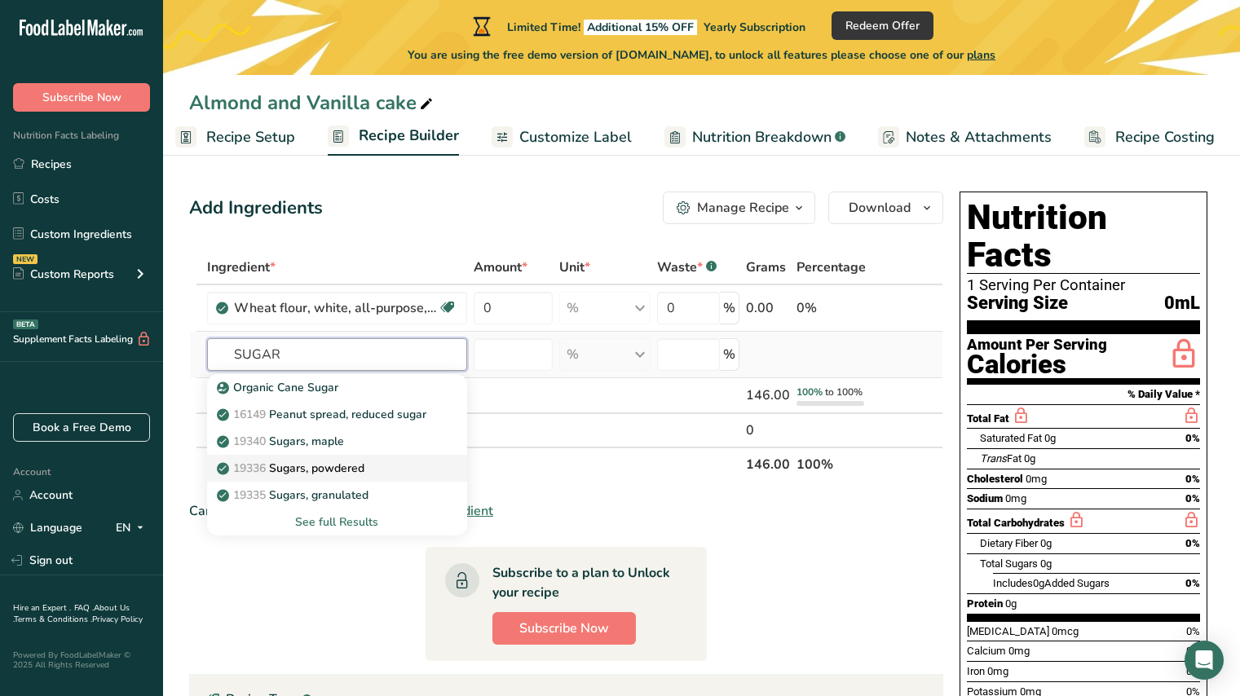
type input "SUGAR"
click at [340, 469] on p "19336 Sugars, powdered" at bounding box center [292, 468] width 144 height 17
type input "Sugars, powdered"
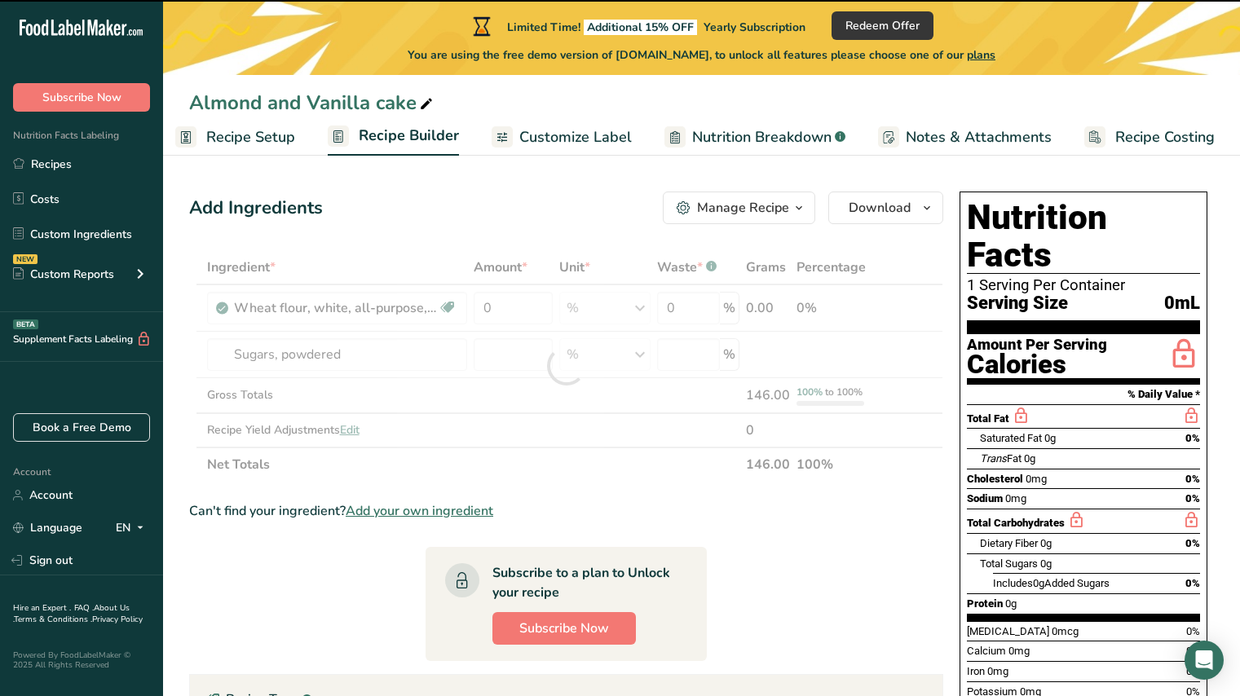
type input "0"
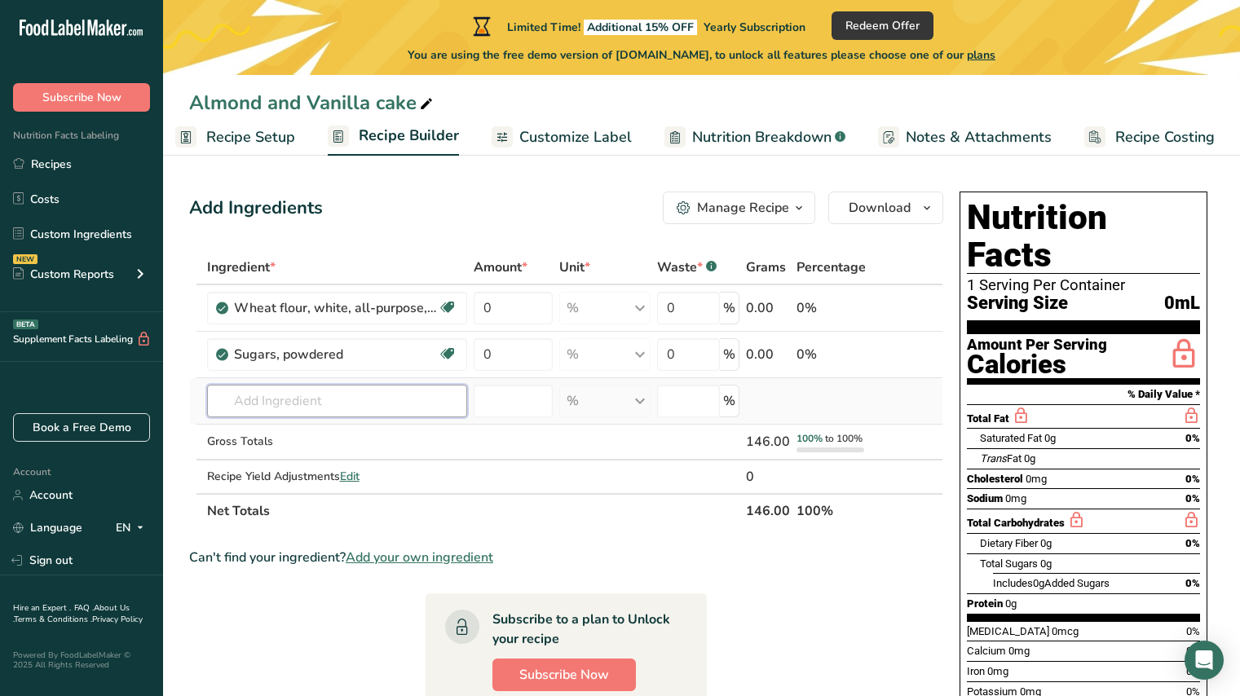
click at [272, 404] on input "text" at bounding box center [337, 401] width 260 height 33
type input "Gelatine sheet"
click at [500, 316] on input "0" at bounding box center [514, 308] width 80 height 33
click at [766, 306] on div "Ingredient * Amount * Unit * Waste * .a-a{fill:#347362;}.b-a{fill:#fff;} Grams …" at bounding box center [566, 389] width 754 height 278
click at [930, 316] on icon at bounding box center [933, 317] width 20 height 12
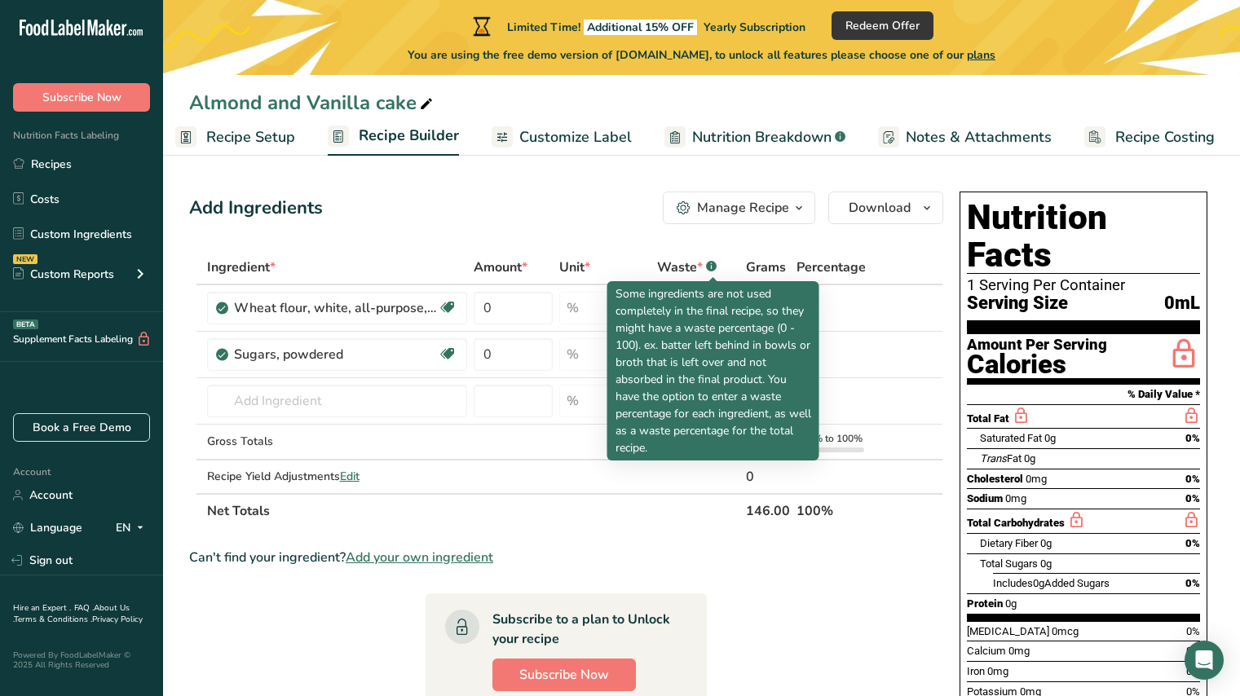
click at [713, 266] on rect at bounding box center [711, 266] width 11 height 11
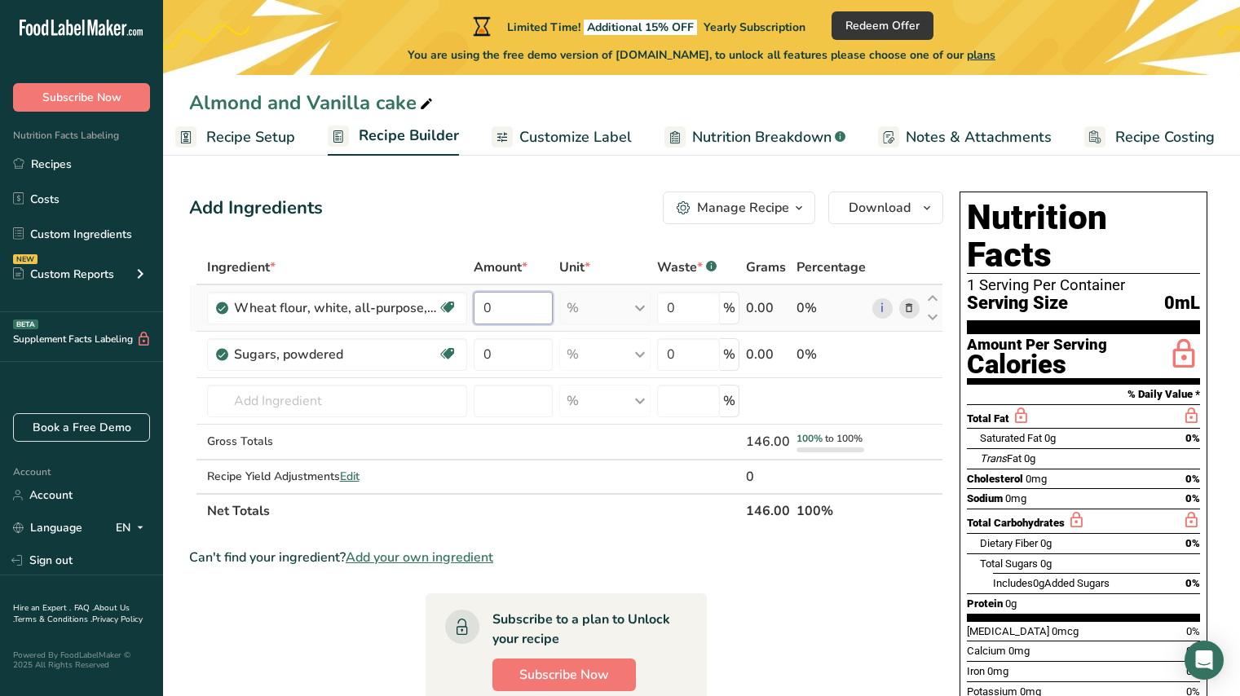
drag, startPoint x: 494, startPoint y: 309, endPoint x: 470, endPoint y: 307, distance: 23.7
click at [470, 307] on td "0" at bounding box center [513, 308] width 86 height 46
paste input ".0102367242"
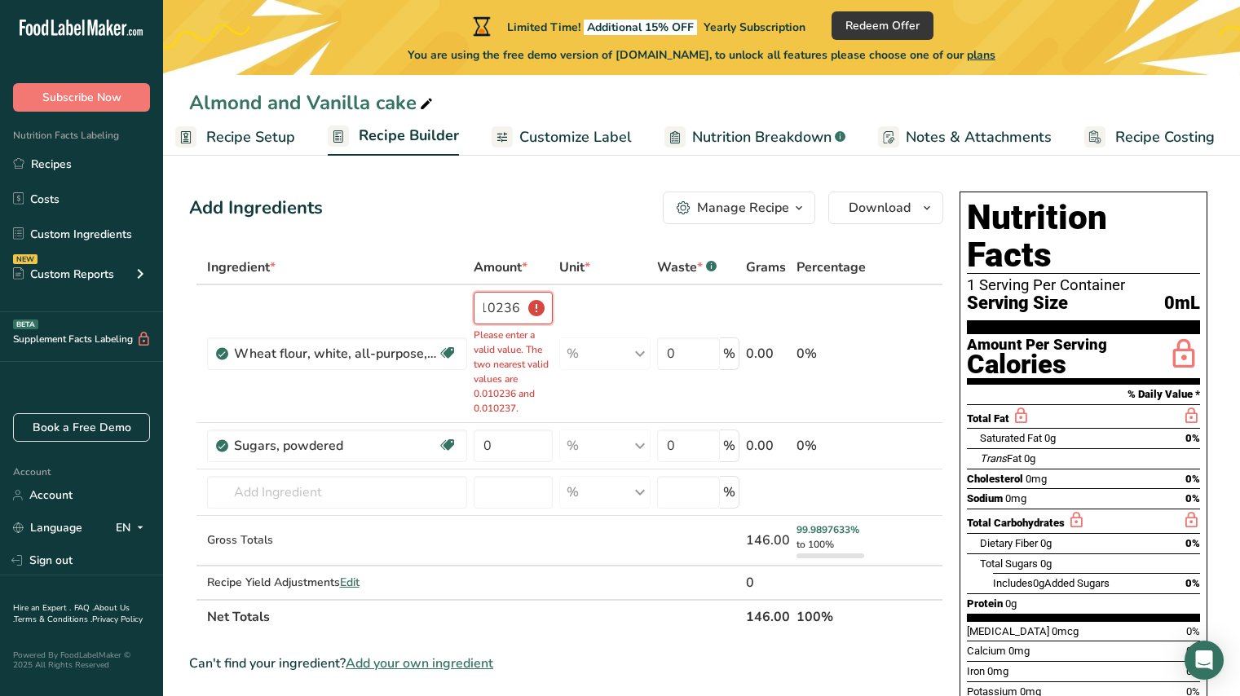
scroll to position [0, 0]
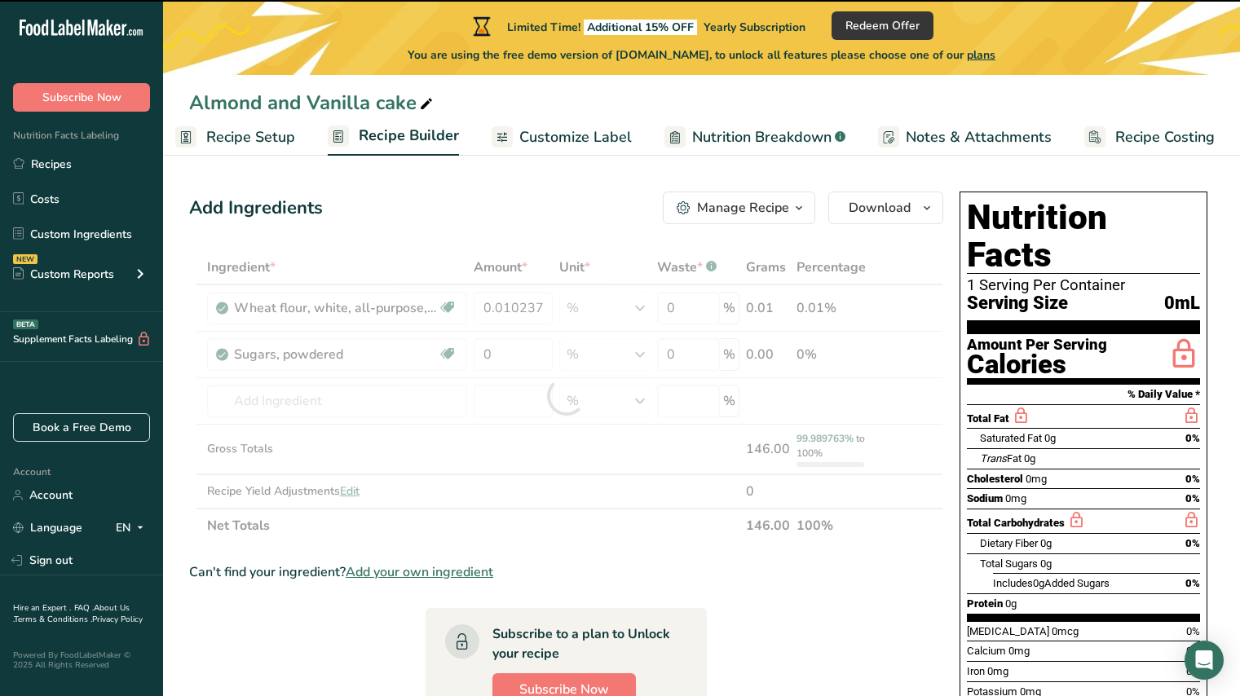
type input "0.0102"
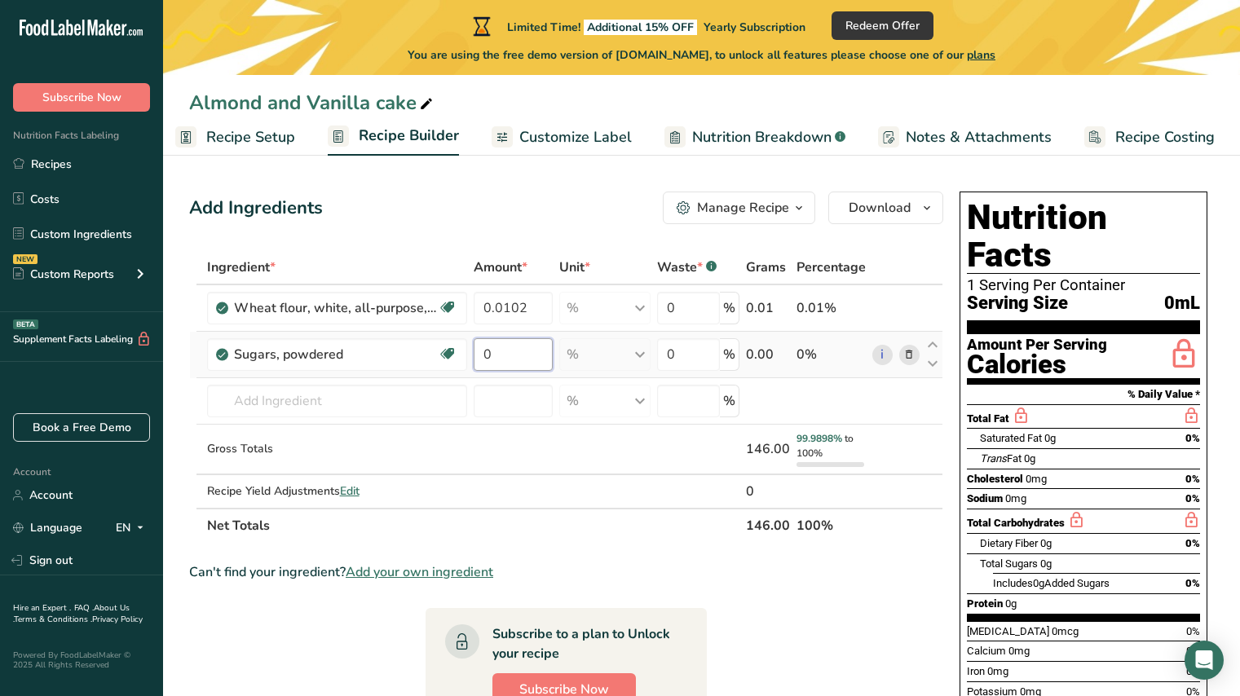
click at [497, 356] on div "Ingredient * Amount * Unit * Waste * .a-a{fill:#347362;}.b-a{fill:#fff;} Grams …" at bounding box center [566, 396] width 754 height 293
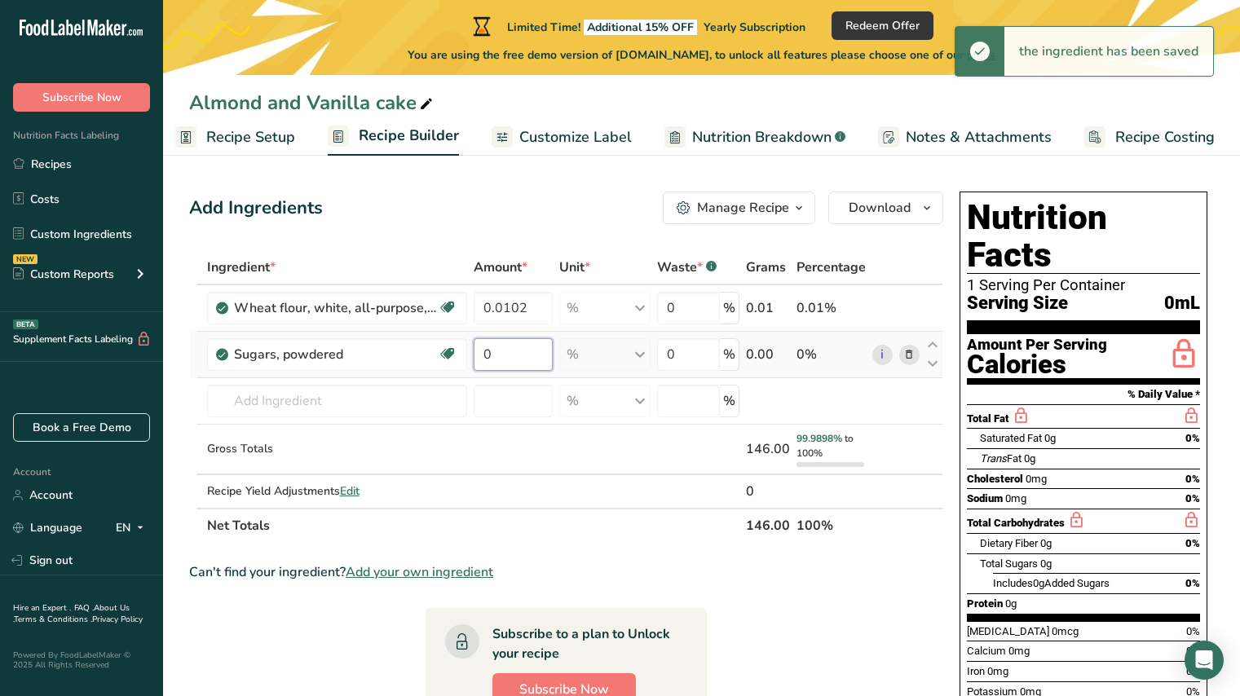
drag, startPoint x: 488, startPoint y: 356, endPoint x: 475, endPoint y: 353, distance: 12.5
click at [475, 353] on input "0" at bounding box center [514, 354] width 80 height 33
paste input ".0200155002"
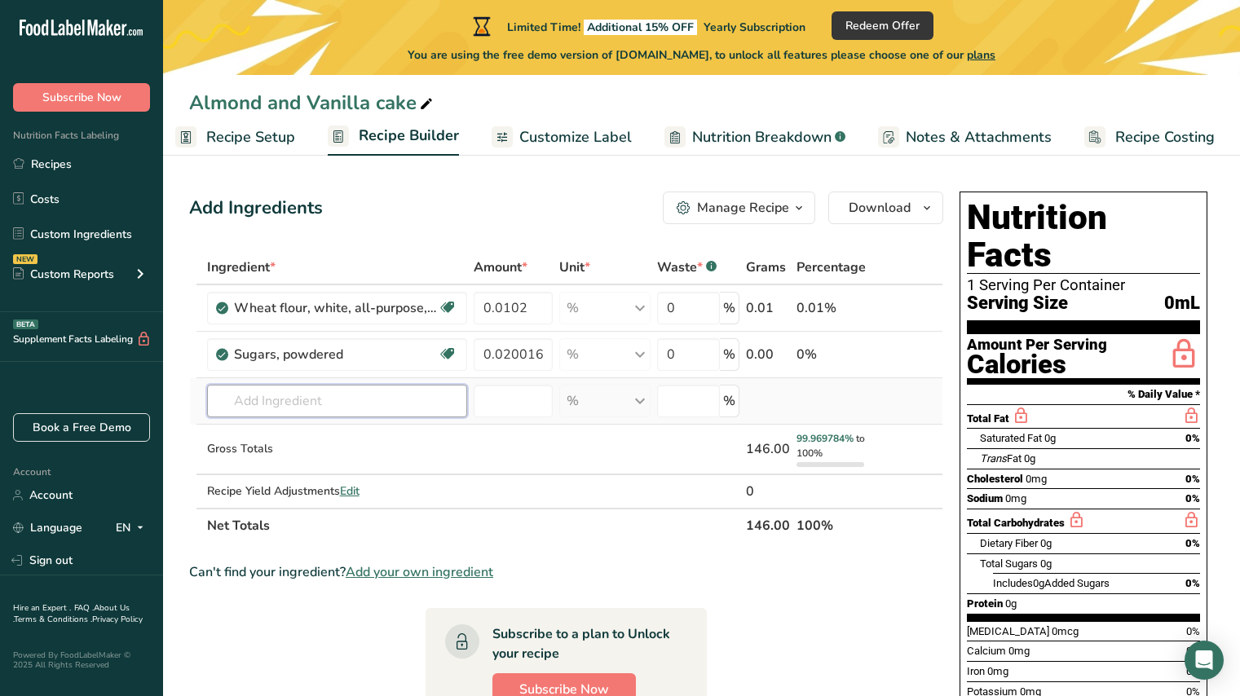
click at [369, 407] on div "Ingredient * Amount * Unit * Waste * .a-a{fill:#347362;}.b-a{fill:#fff;} Grams …" at bounding box center [566, 396] width 754 height 293
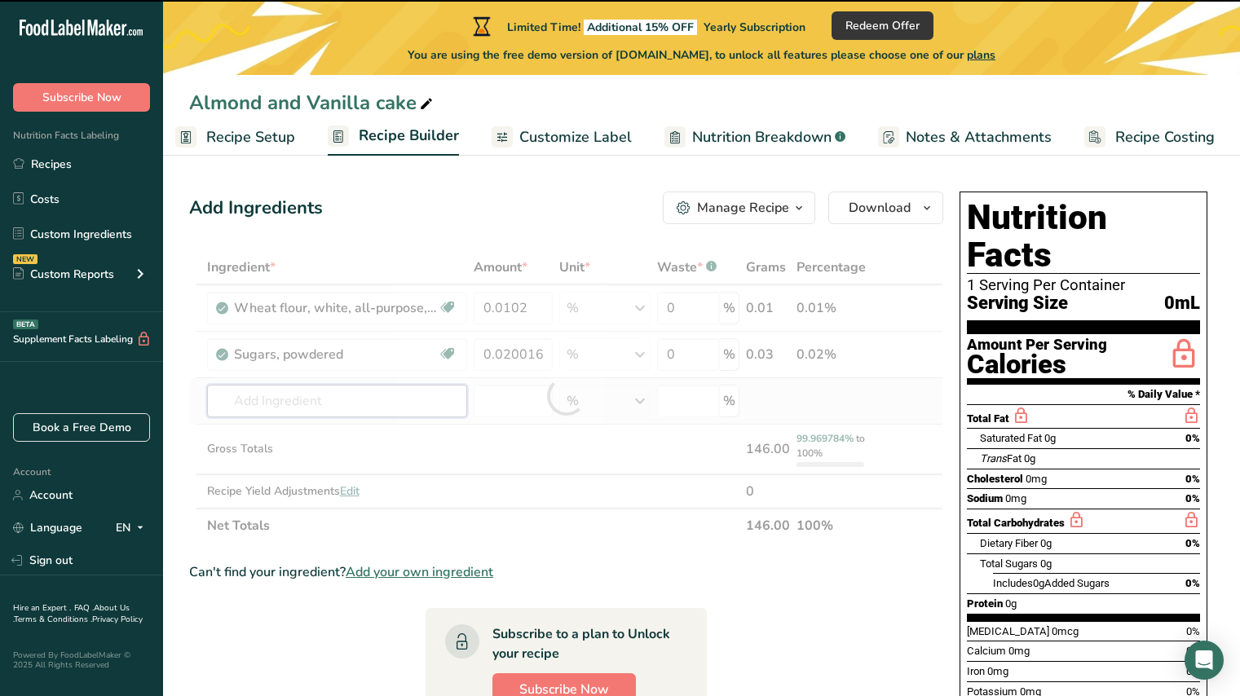
type input "0.02"
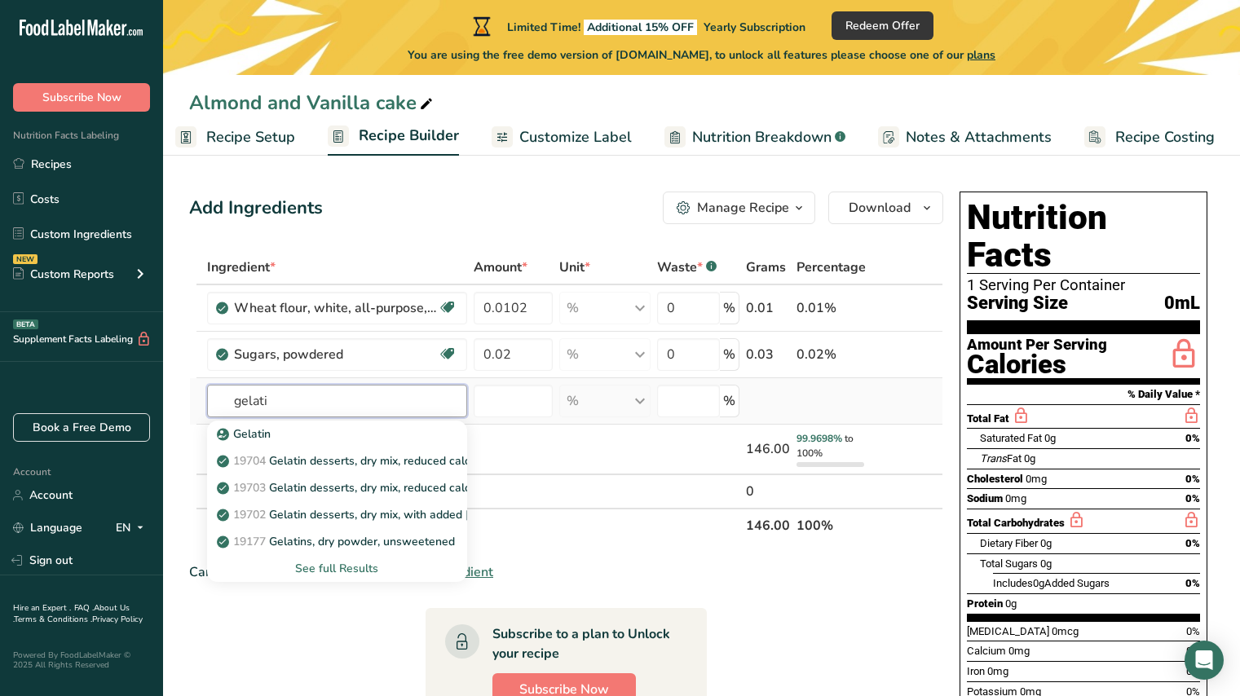
type input "gelati"
click at [369, 565] on div "See full Results" at bounding box center [337, 568] width 234 height 17
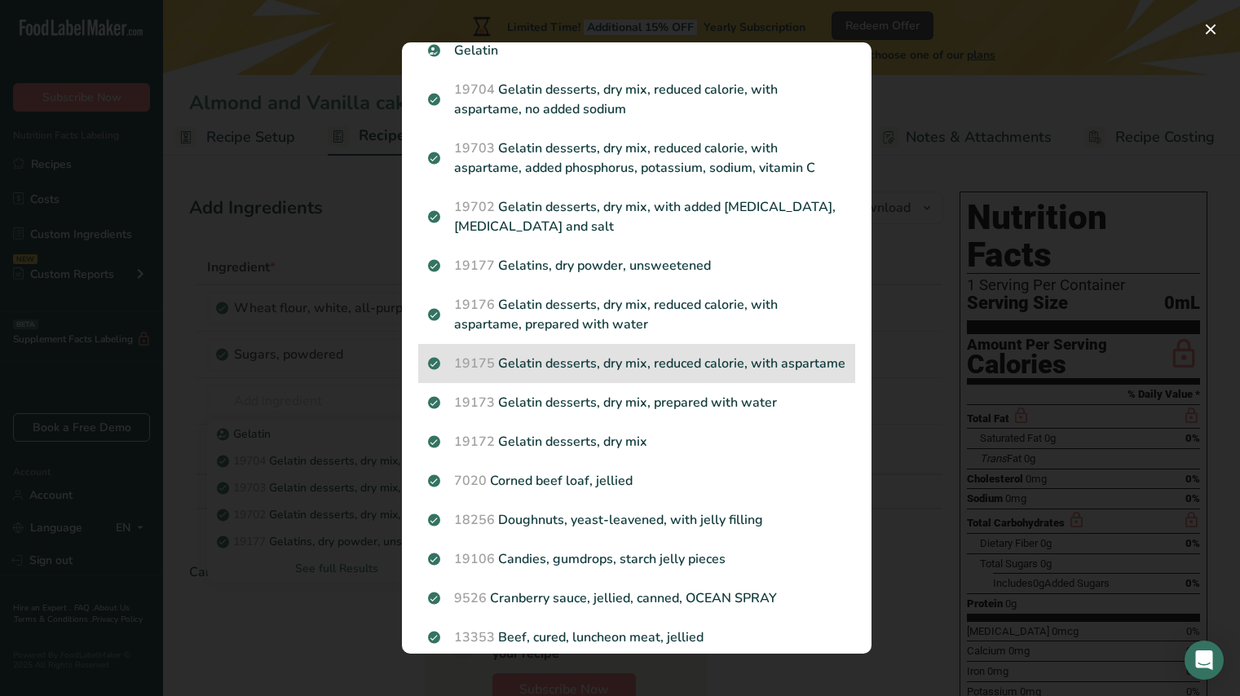
scroll to position [80, 0]
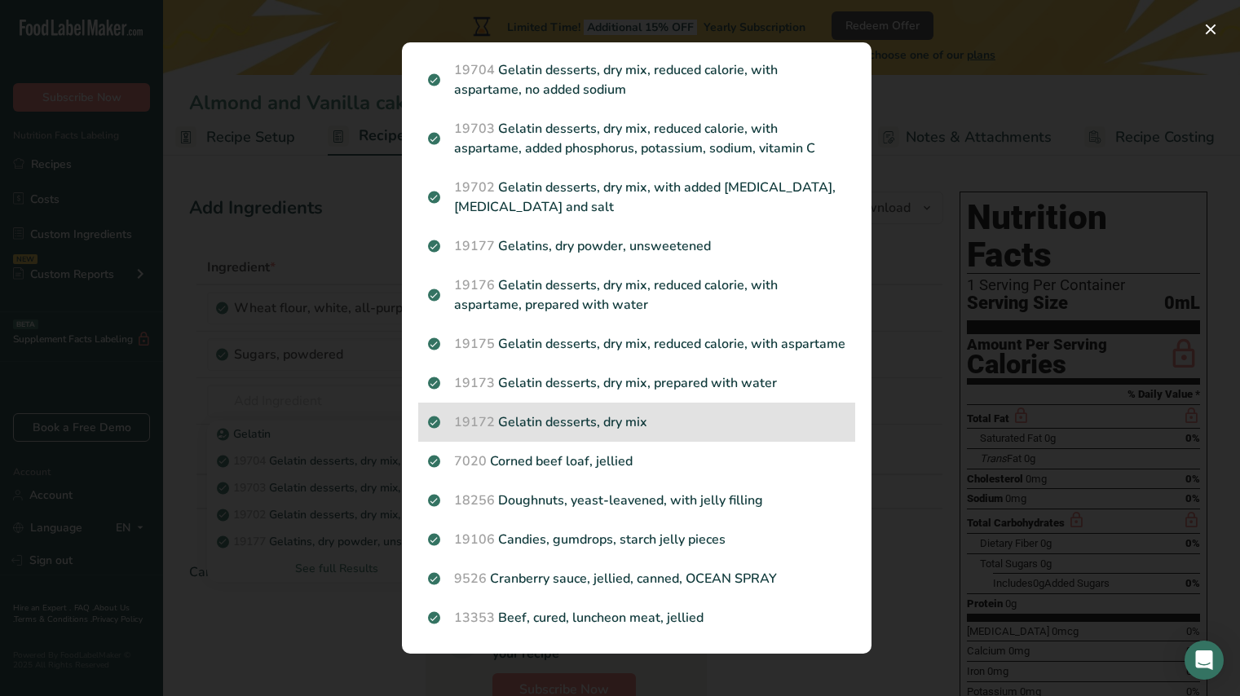
click at [665, 422] on p "19172 Gelatin desserts, dry mix" at bounding box center [636, 423] width 417 height 20
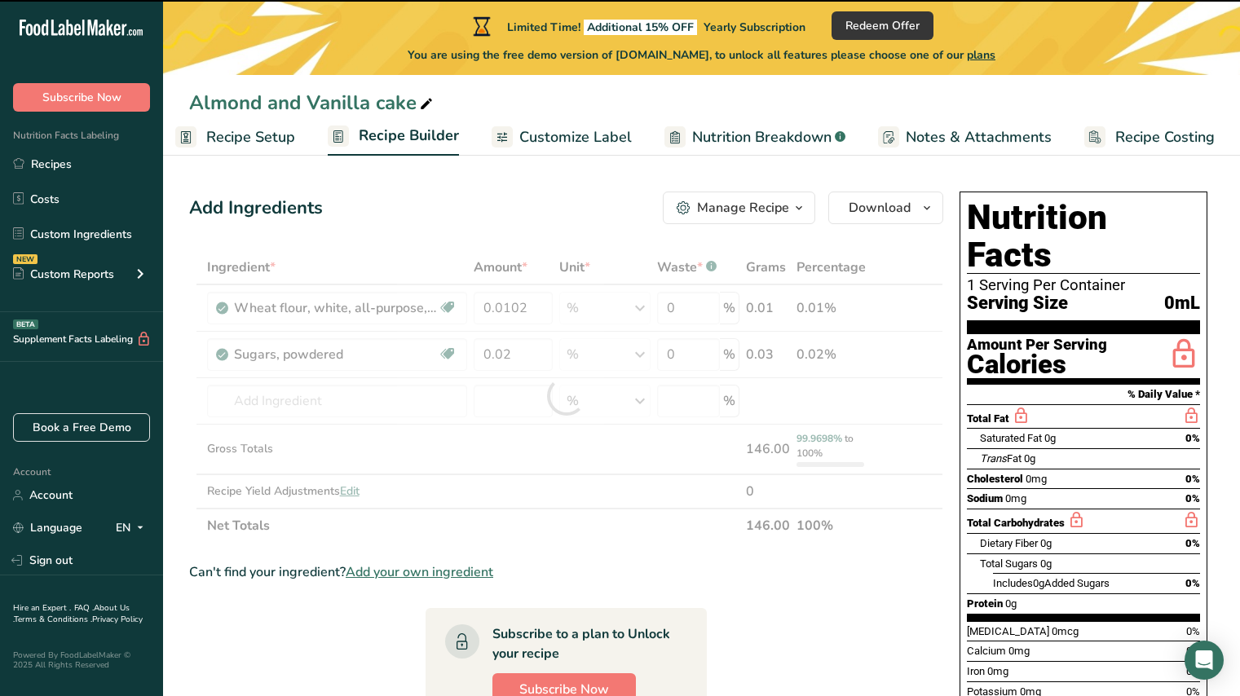
type input "0"
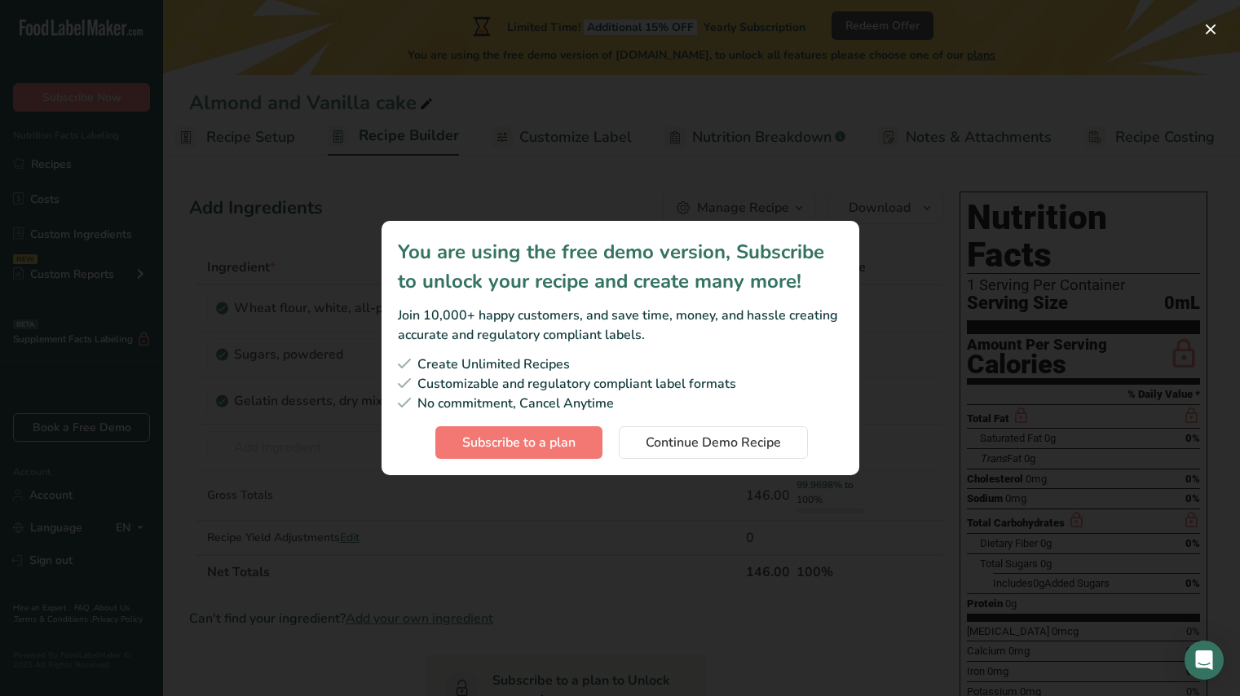
click at [855, 157] on div "Subscription modal" at bounding box center [620, 348] width 1240 height 696
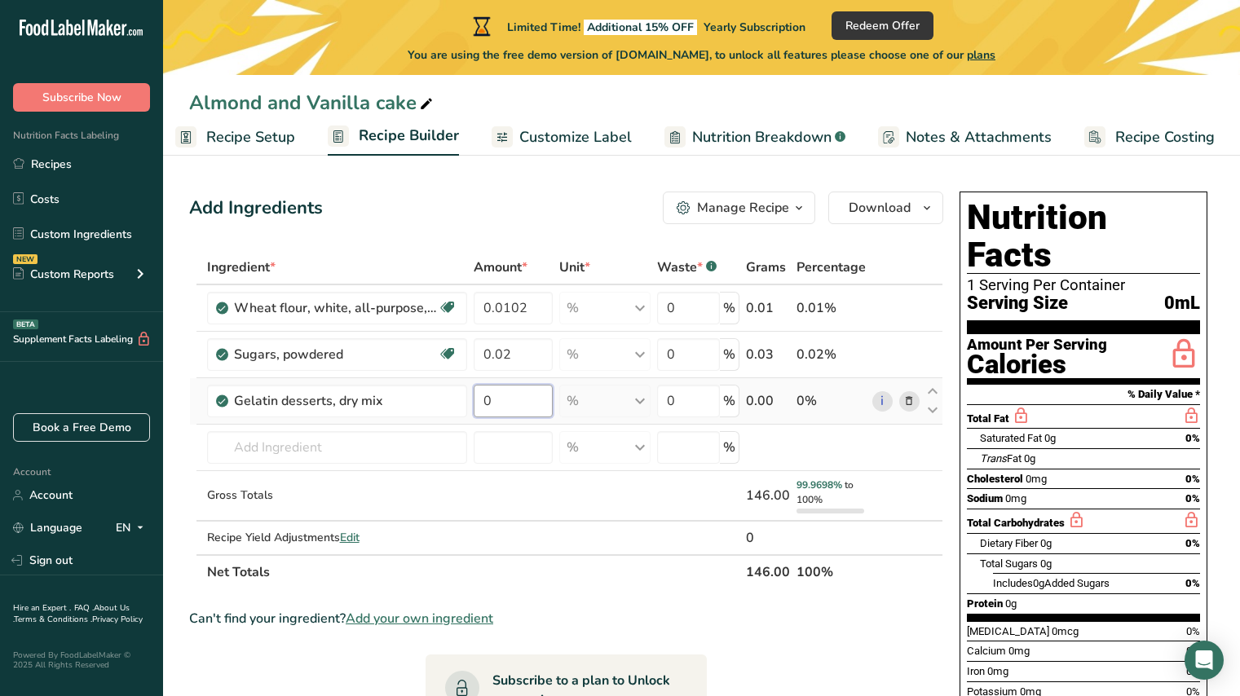
drag, startPoint x: 499, startPoint y: 400, endPoint x: 479, endPoint y: 400, distance: 20.4
click at [479, 400] on input "0" at bounding box center [514, 401] width 80 height 33
paste input ".0001898734"
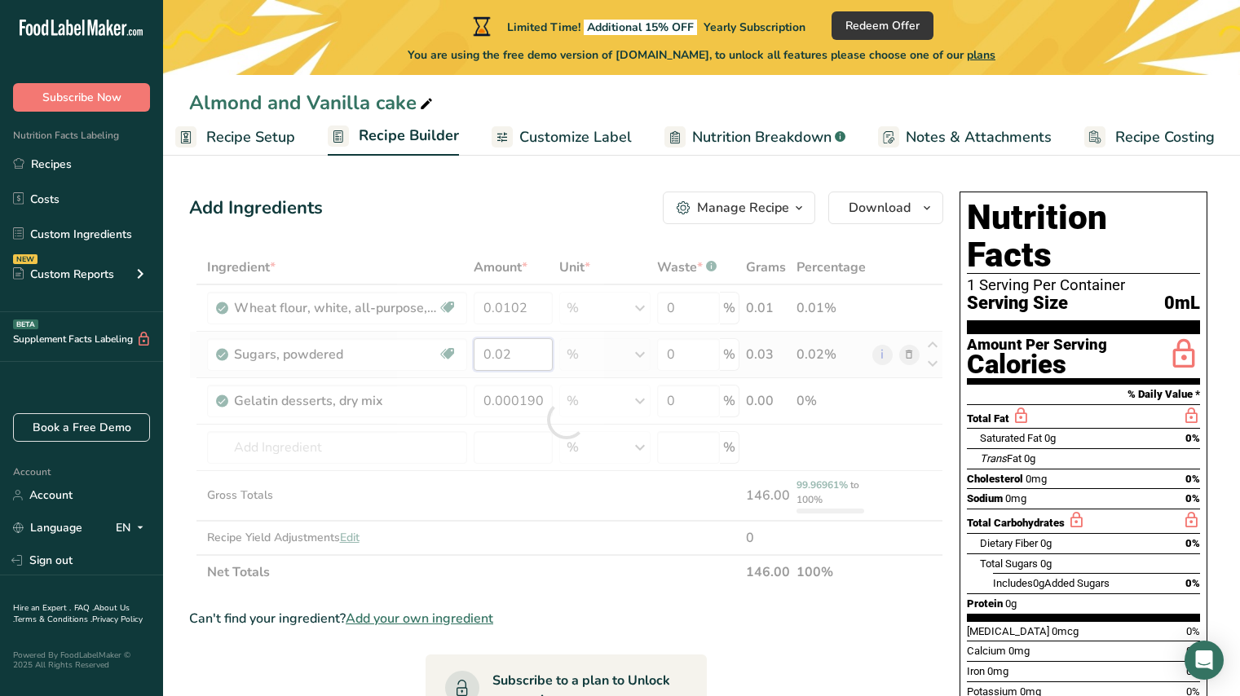
click at [516, 364] on div "Ingredient * Amount * Unit * Waste * .a-a{fill:#347362;}.b-a{fill:#fff;} Grams …" at bounding box center [566, 419] width 754 height 339
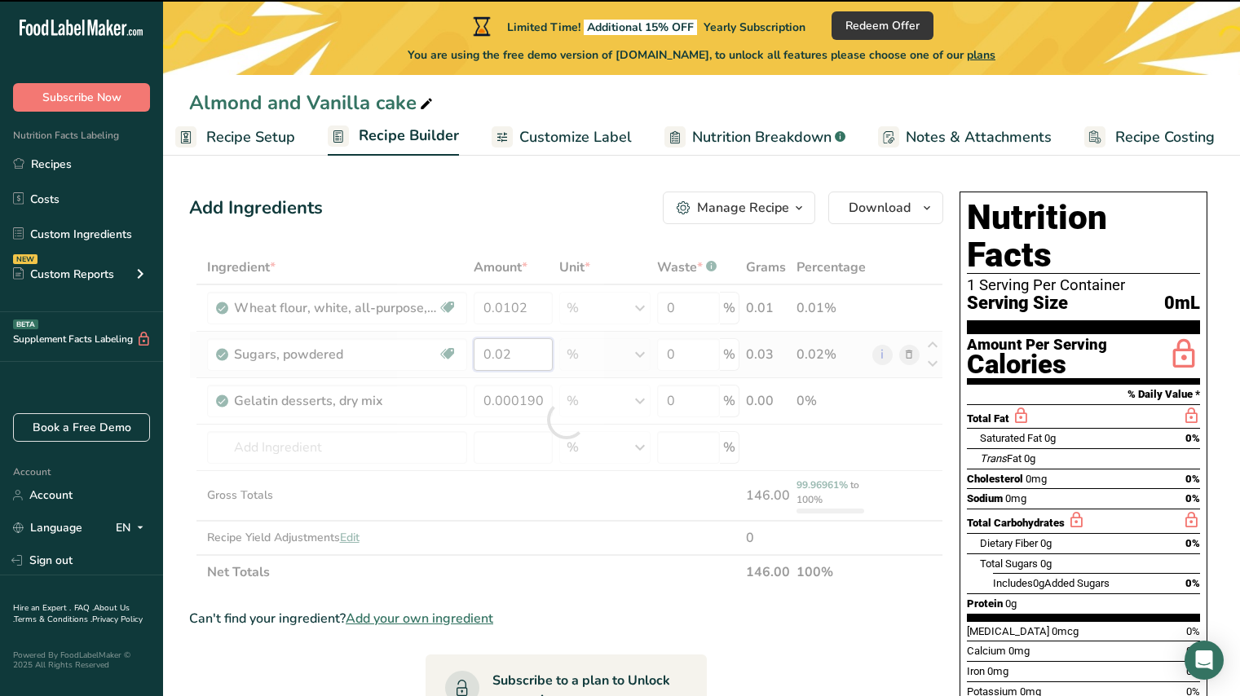
type input "0.0002"
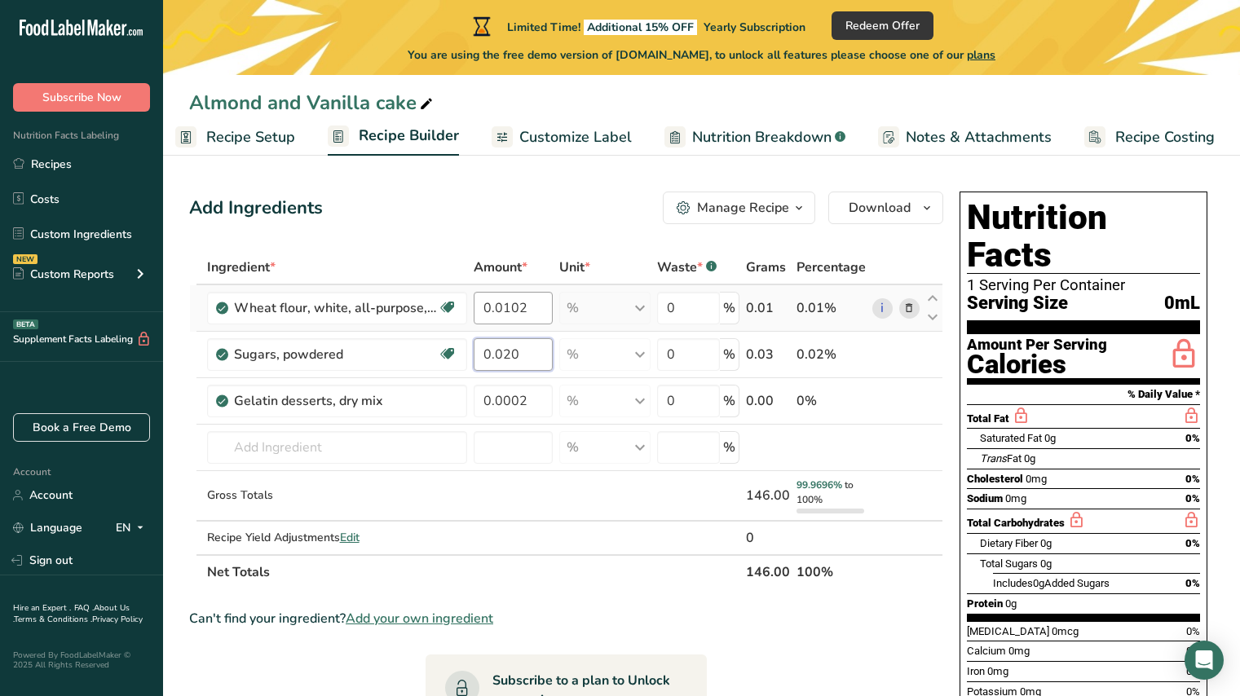
type input "0.020"
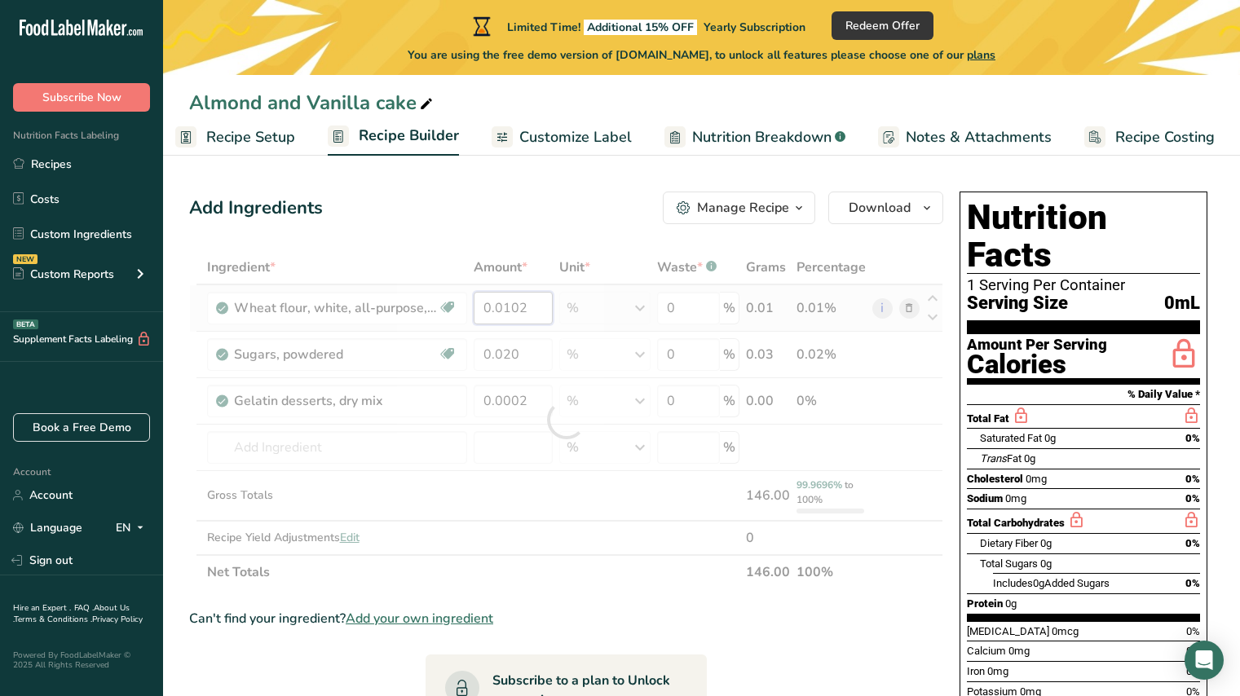
click at [534, 312] on div "Ingredient * Amount * Unit * Waste * .a-a{fill:#347362;}.b-a{fill:#fff;} Grams …" at bounding box center [566, 419] width 754 height 339
click at [526, 355] on div "Ingredient * Amount * Unit * Waste * .a-a{fill:#347362;}.b-a{fill:#fff;} Grams …" at bounding box center [566, 419] width 754 height 339
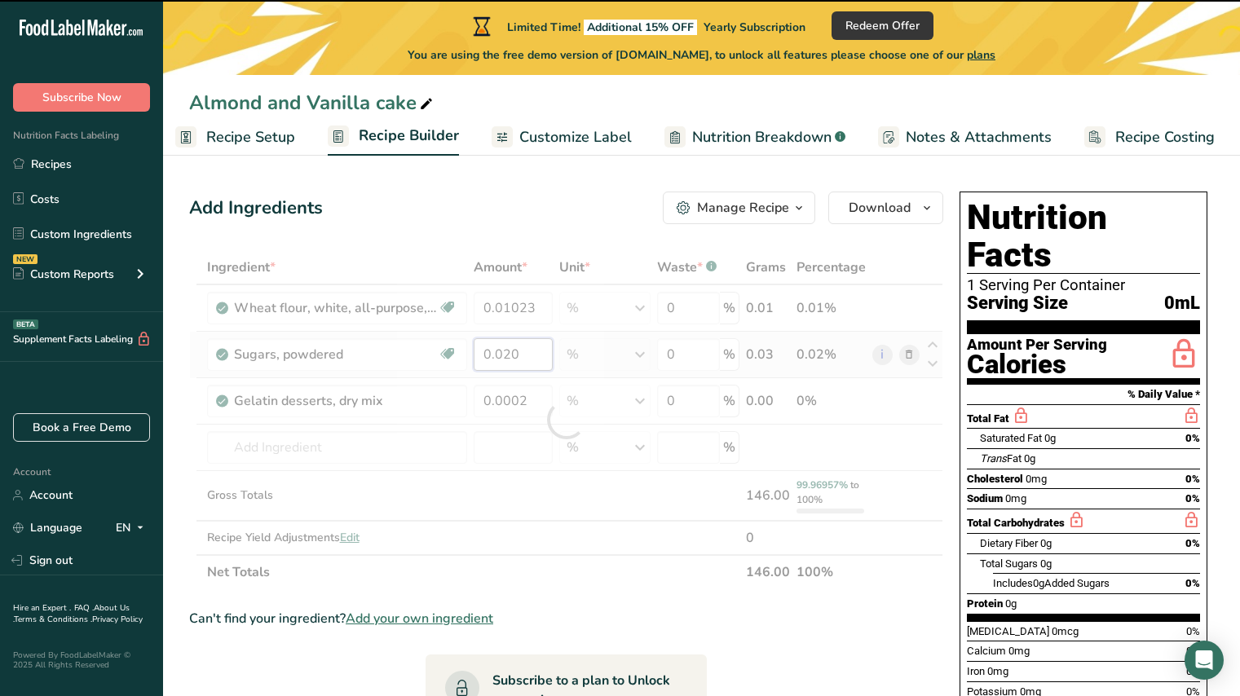
type input "0.0102"
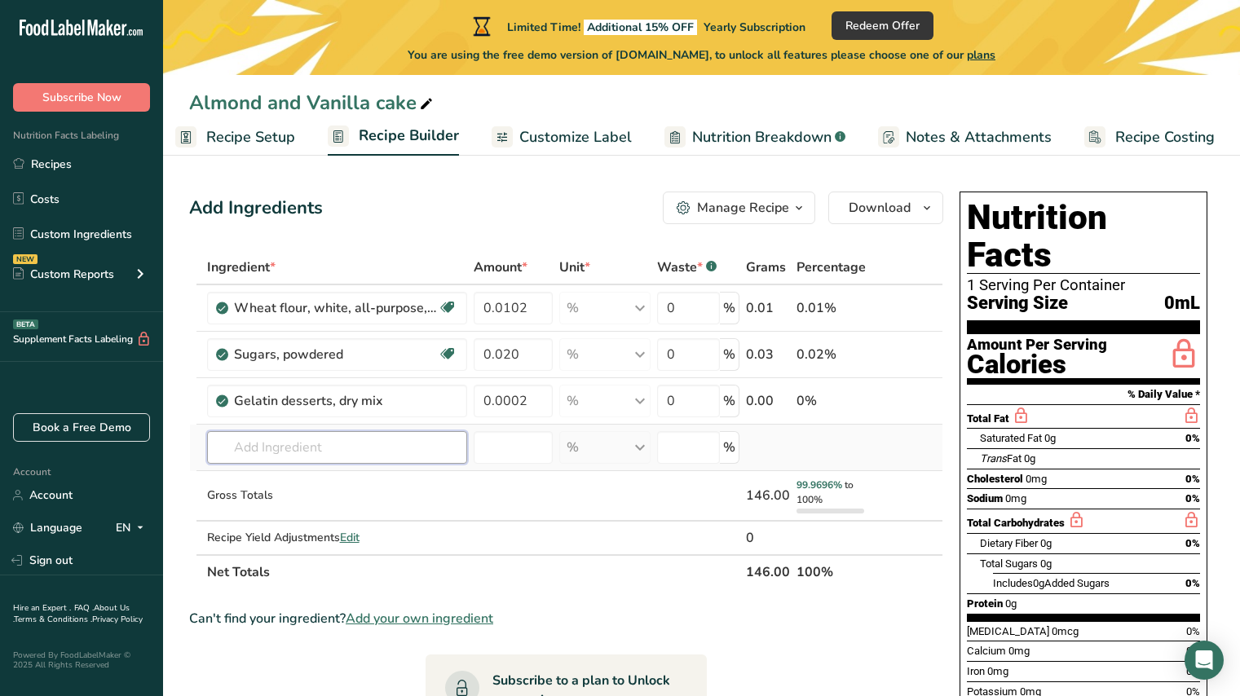
click at [383, 444] on div "Ingredient * Amount * Unit * Waste * .a-a{fill:#347362;}.b-a{fill:#fff;} Grams …" at bounding box center [566, 419] width 754 height 339
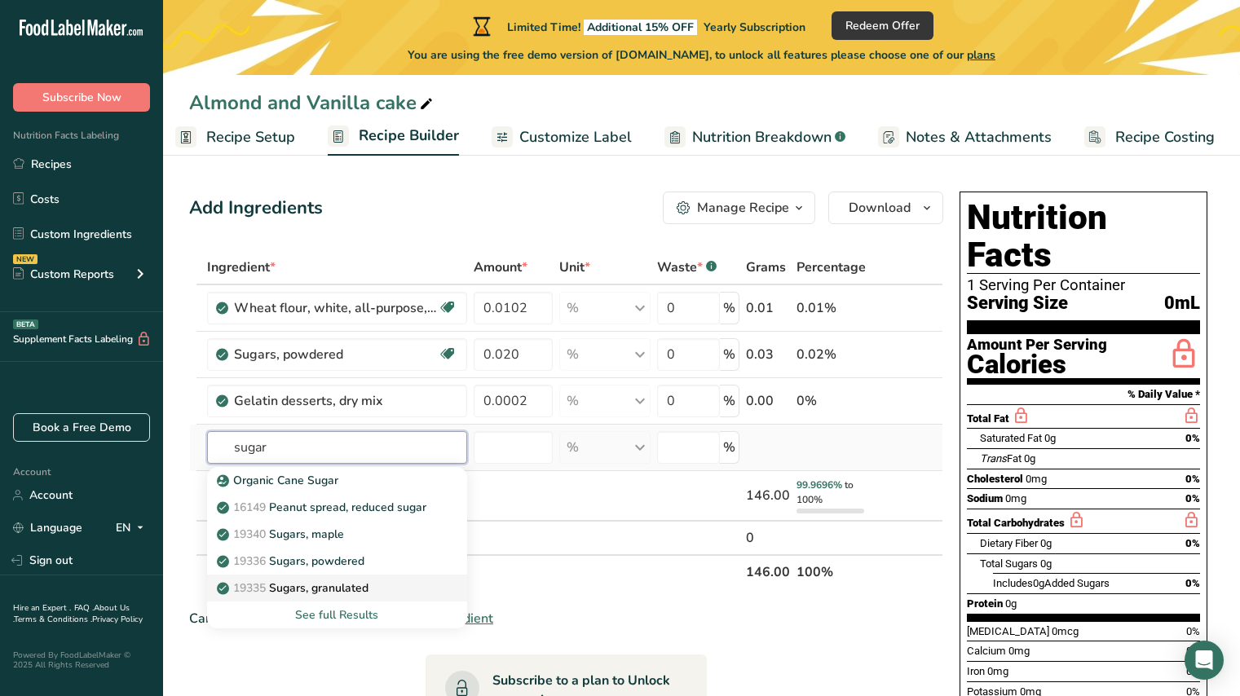
type input "sugar"
click at [357, 585] on p "19335 Sugars, granulated" at bounding box center [294, 588] width 148 height 17
type input "Sugars, granulated"
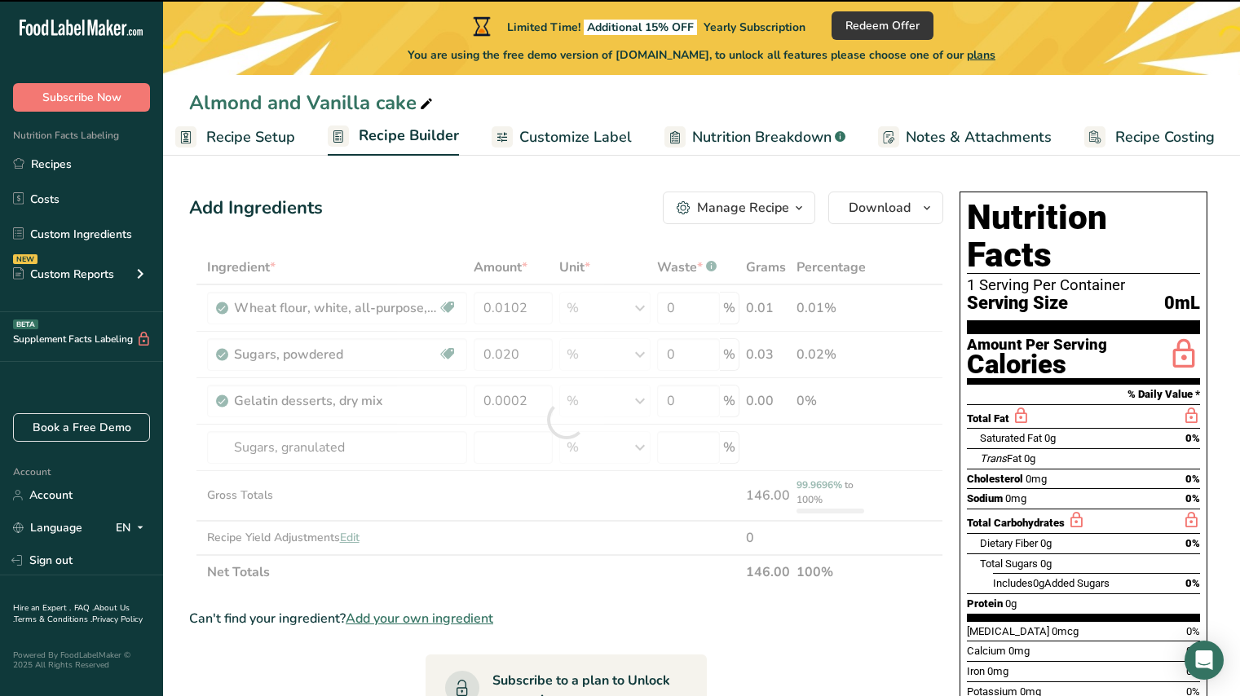
type input "0"
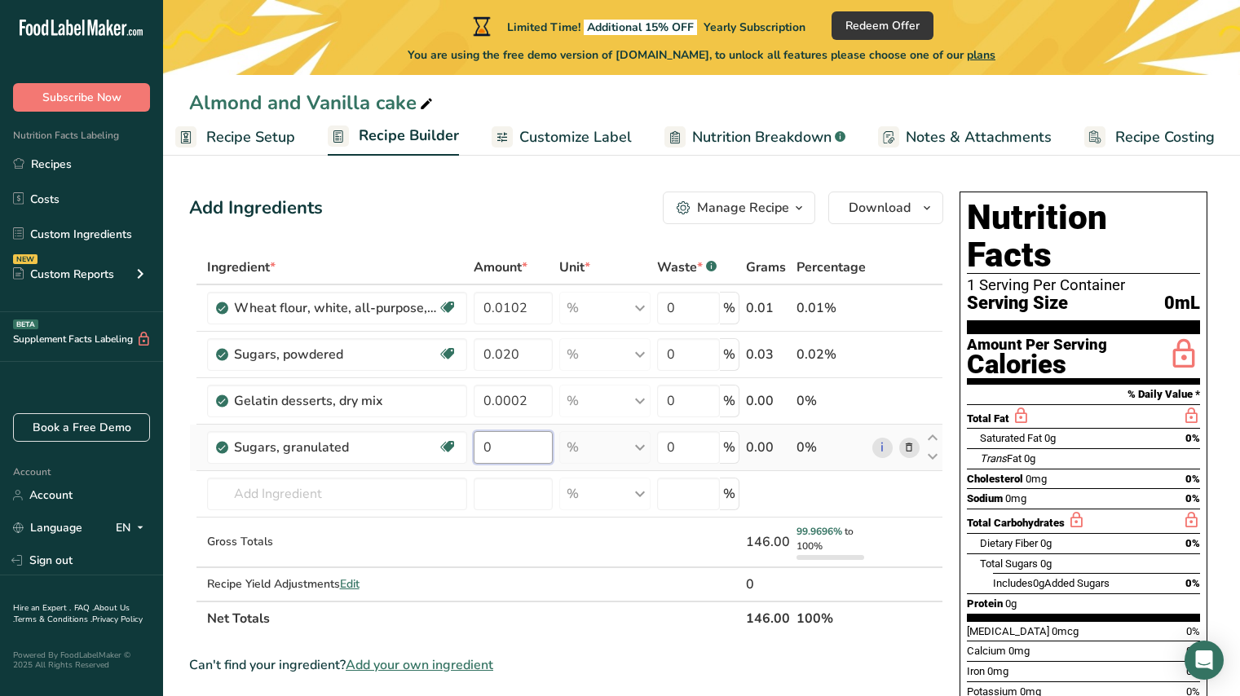
click at [479, 446] on input "0" at bounding box center [514, 447] width 80 height 33
paste input ".0072751422"
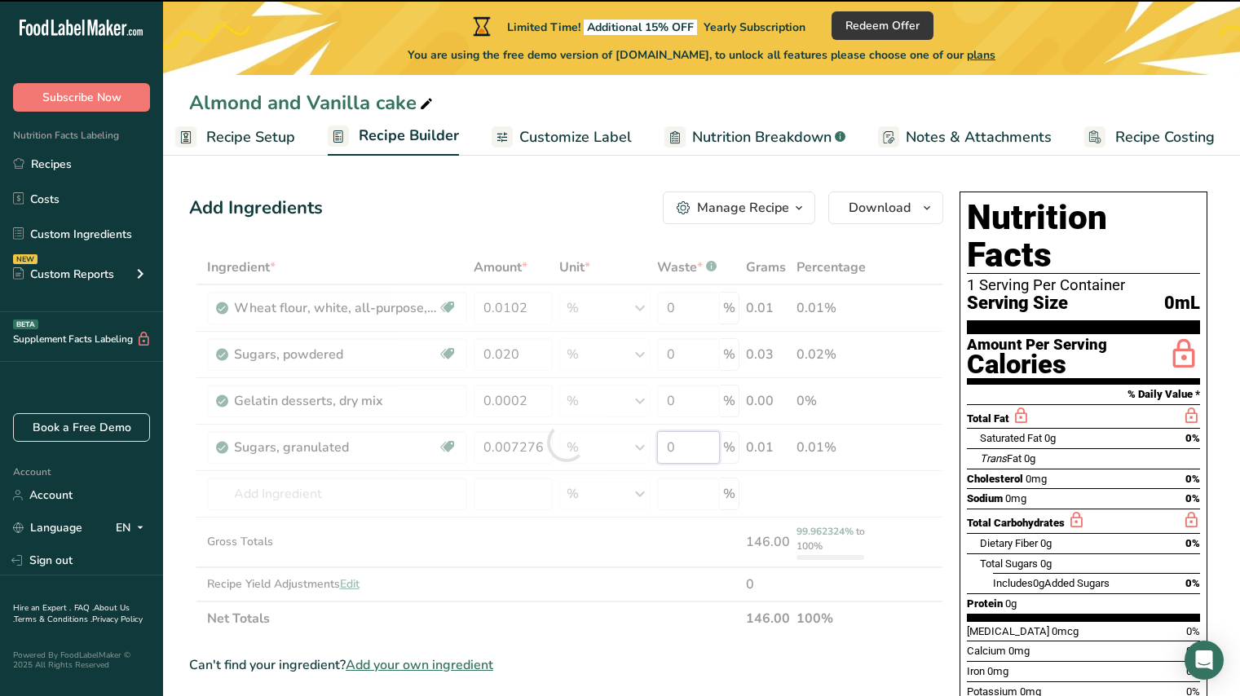
type input "0.0073"
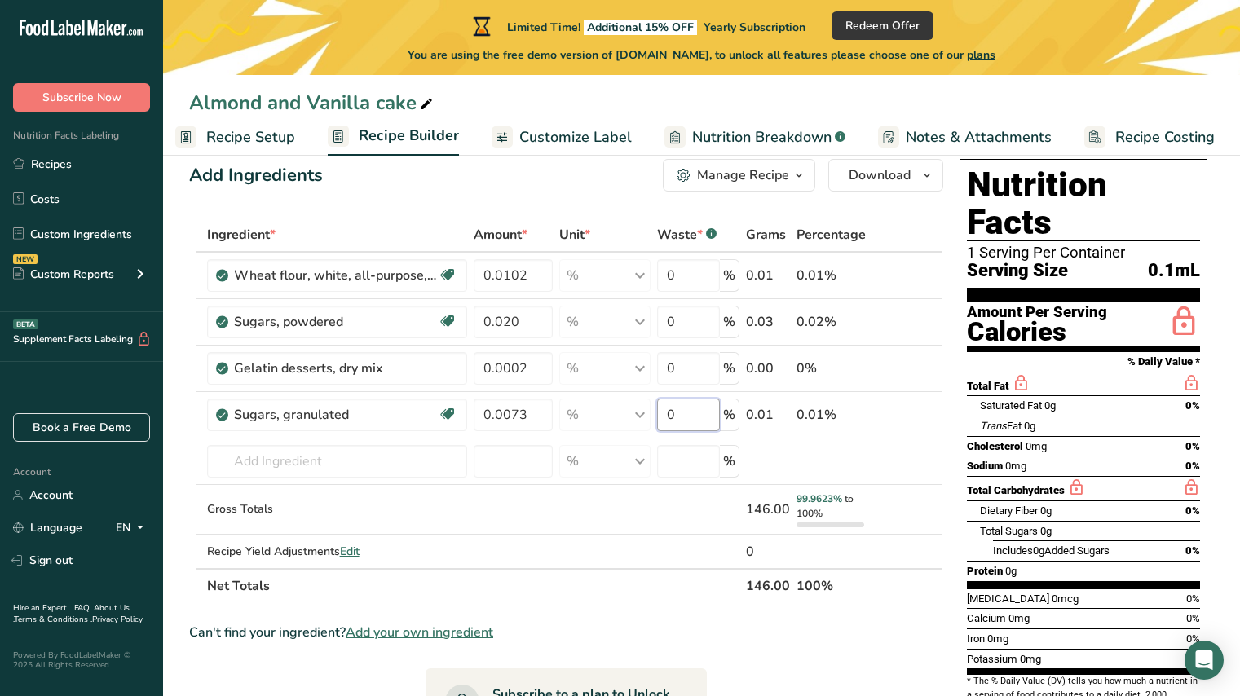
scroll to position [66, 0]
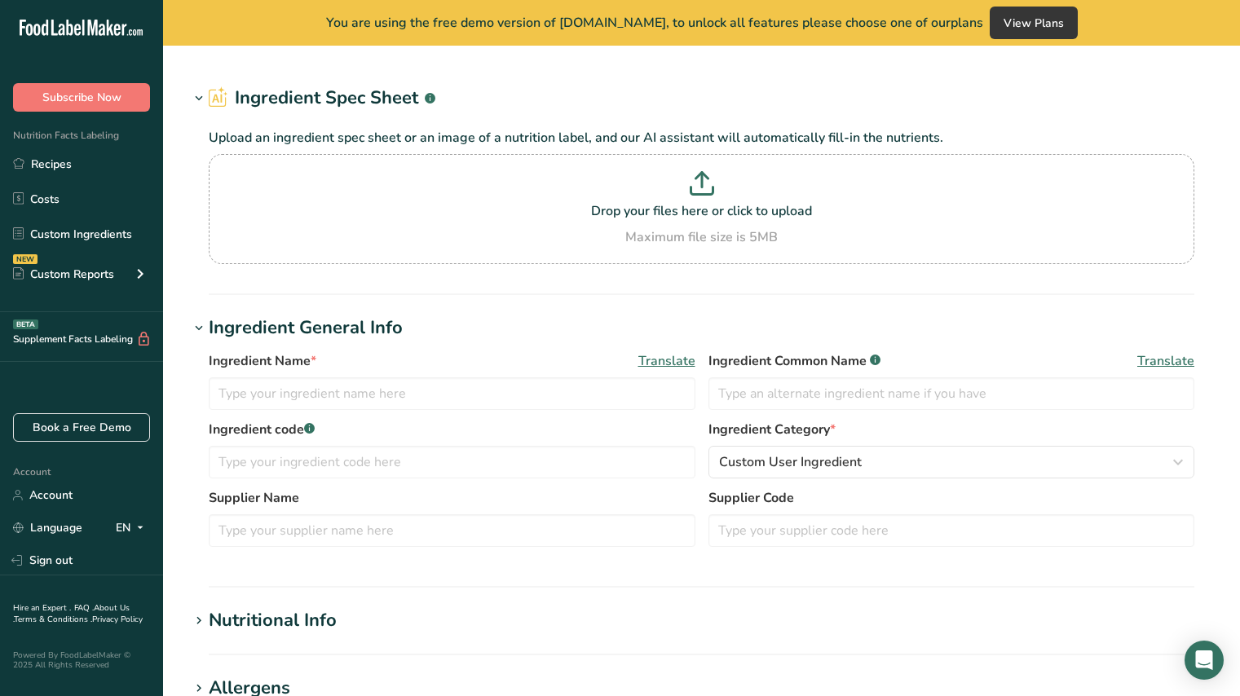
type input "Wheat flour, white, all-purpose, self-rising, enriched"
type input "All-Purpose Flour"
